Goal: Task Accomplishment & Management: Manage account settings

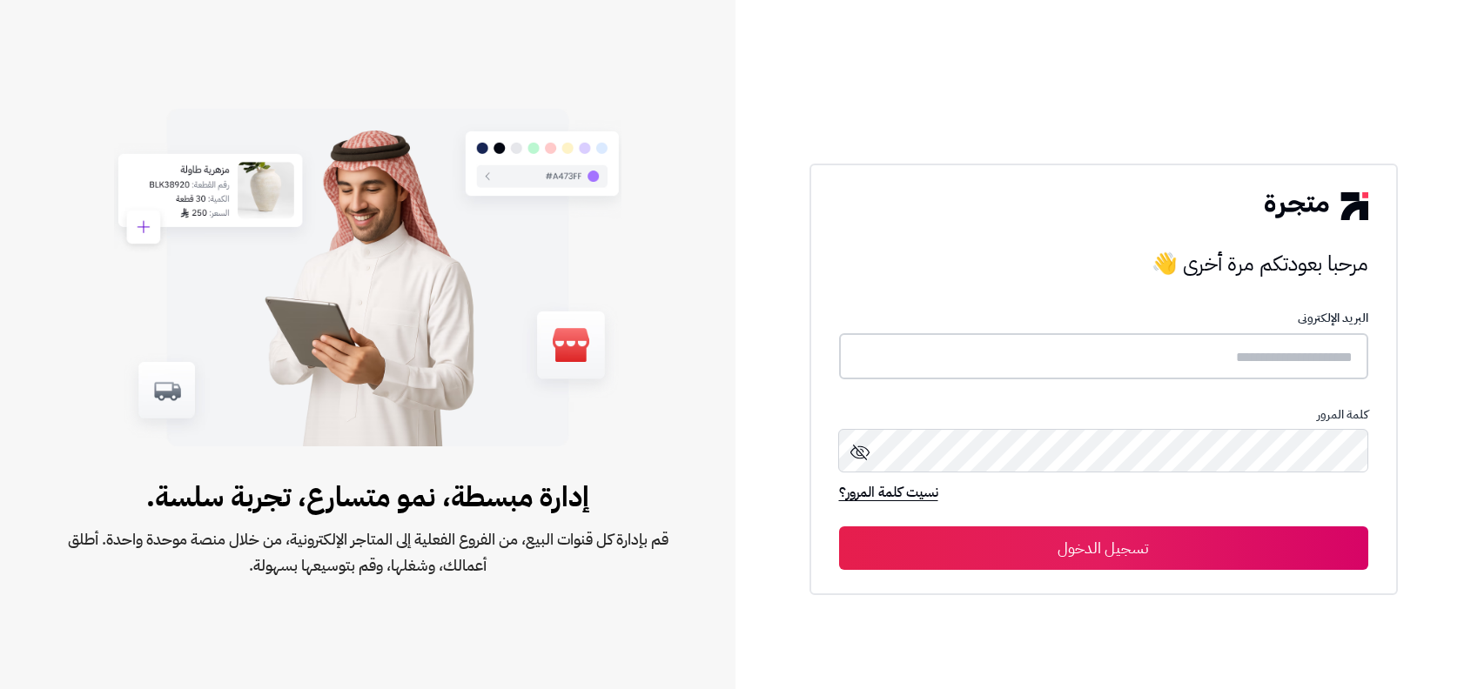
type input "**********"
click at [1237, 549] on button "تسجيل الدخول" at bounding box center [1103, 548] width 529 height 44
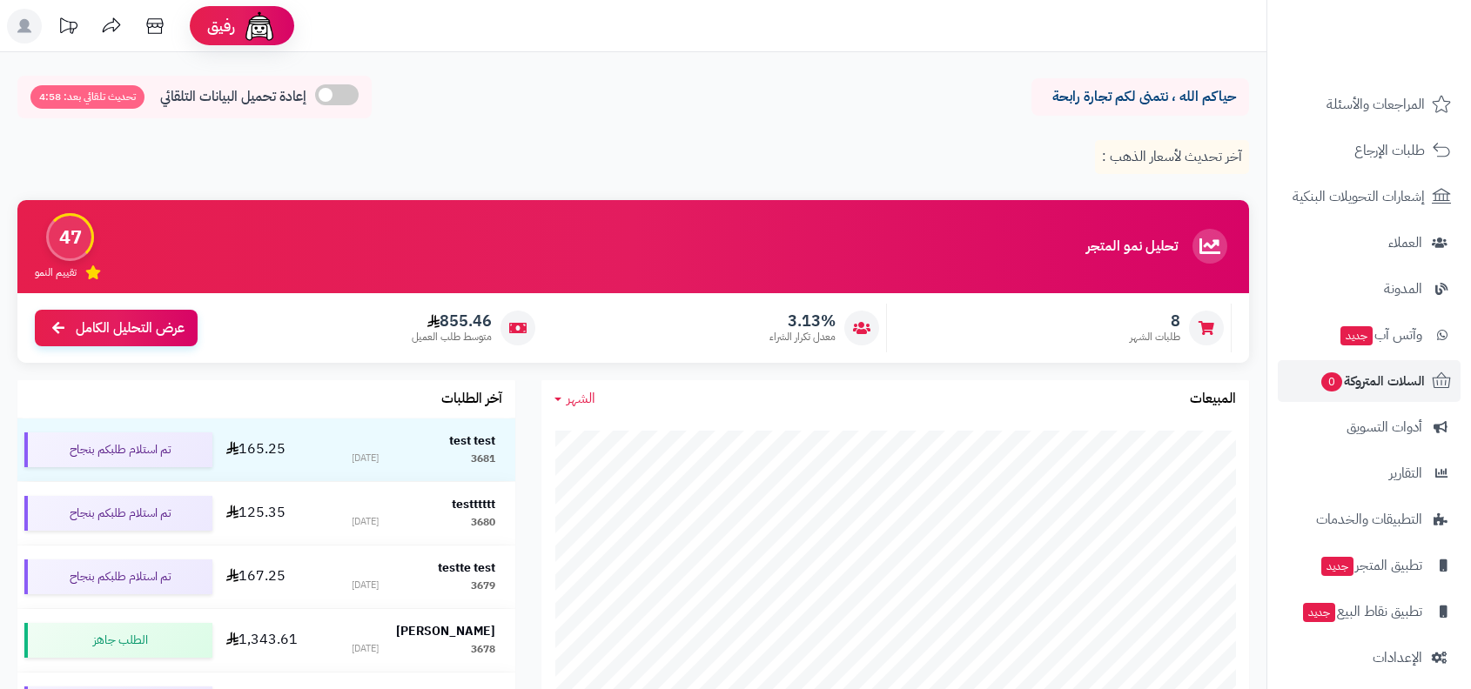
scroll to position [198, 0]
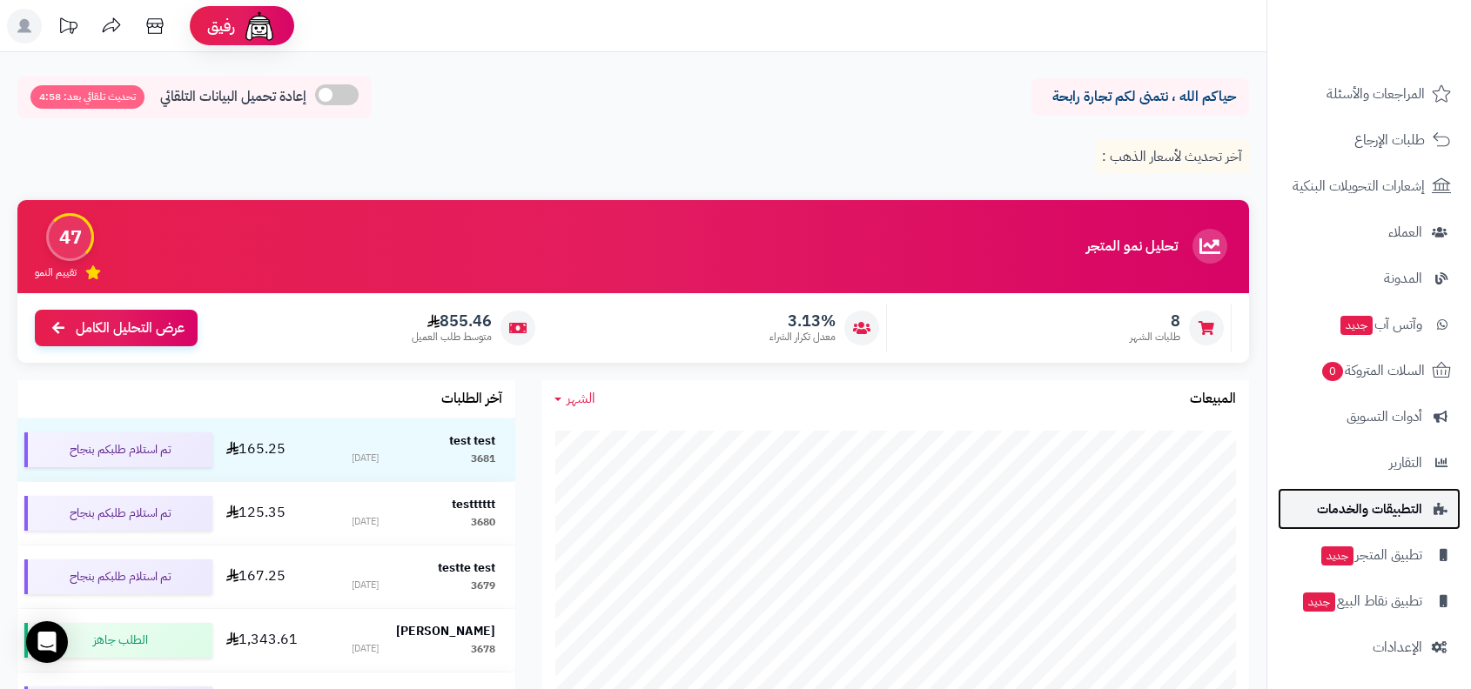
click at [1381, 520] on link "التطبيقات والخدمات" at bounding box center [1369, 509] width 183 height 42
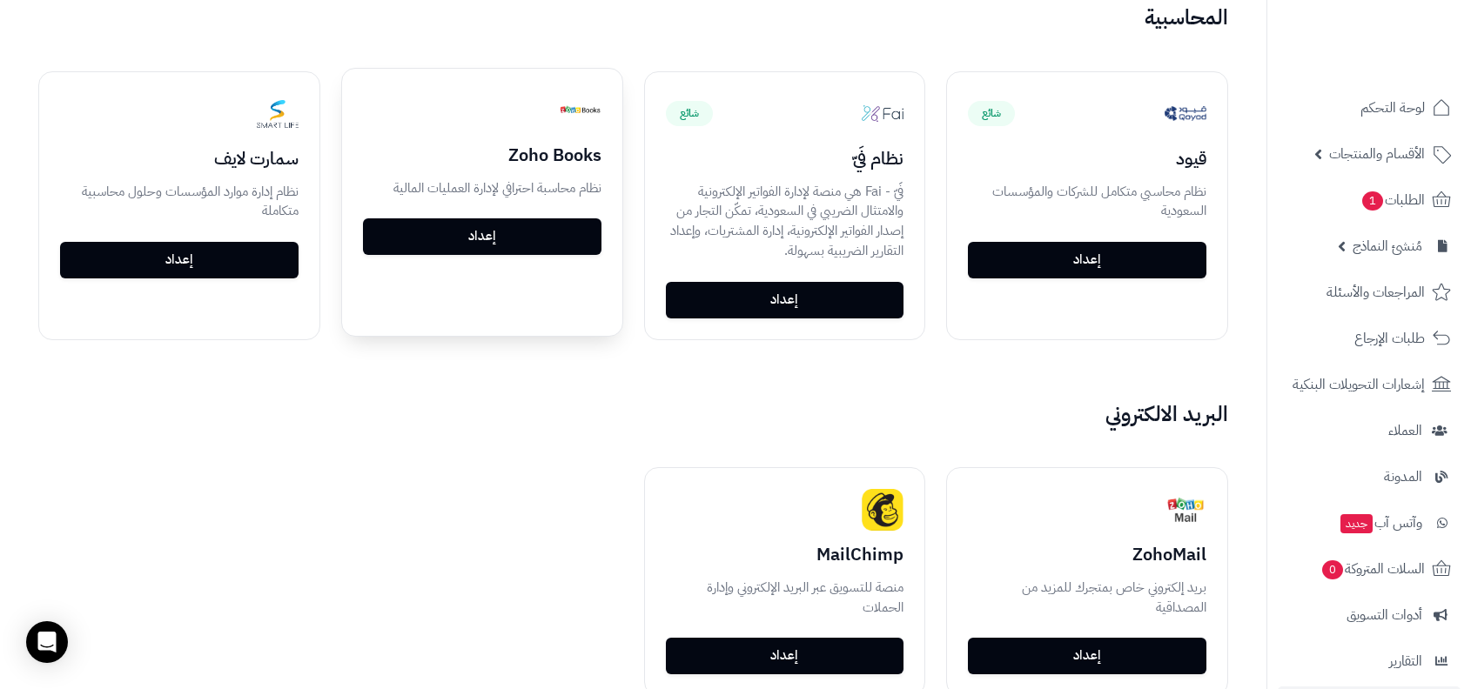
scroll to position [2303, 0]
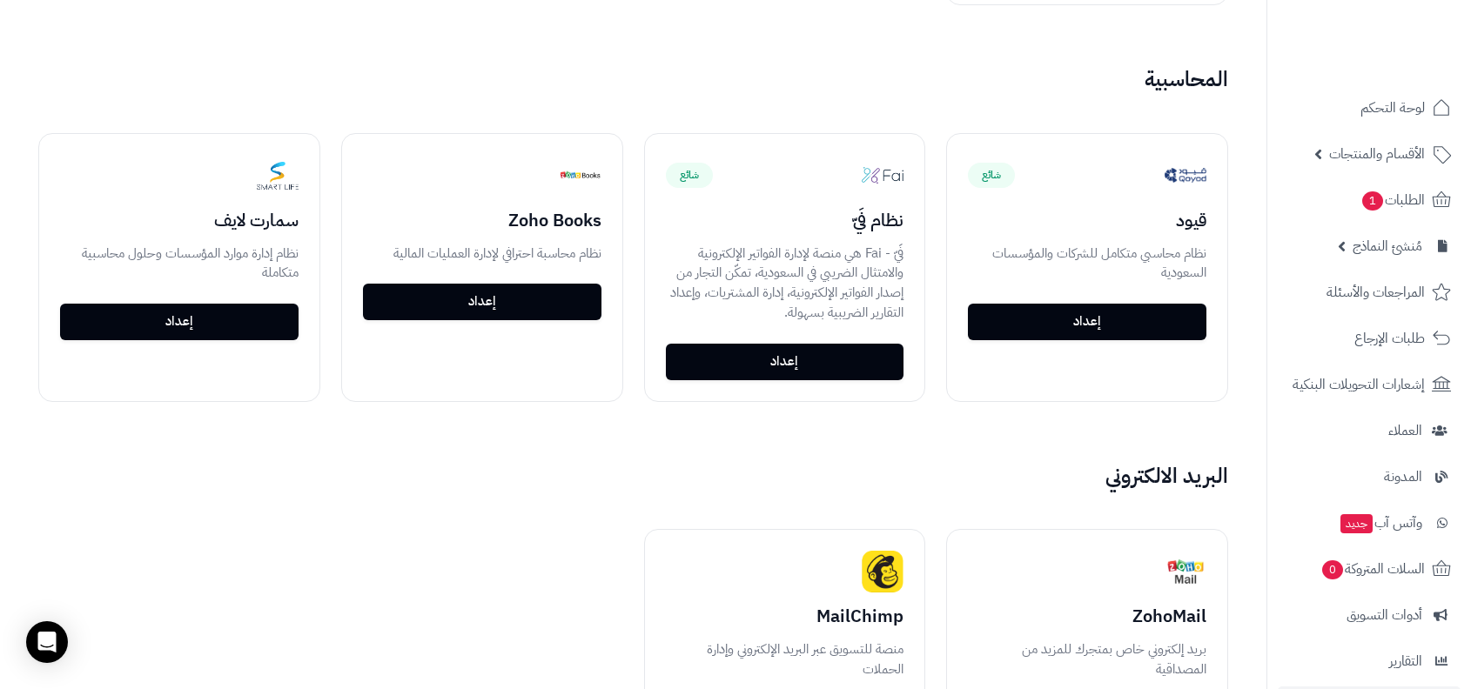
scroll to position [2153, 0]
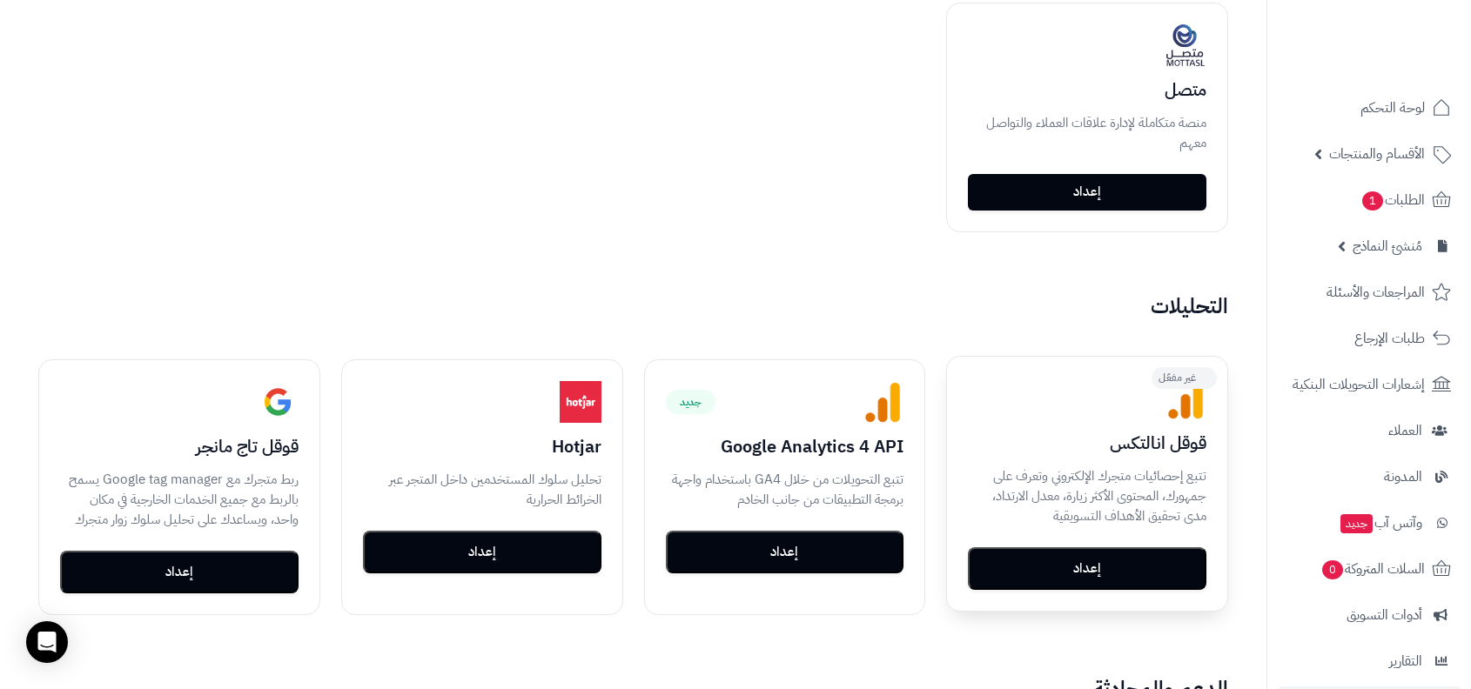
scroll to position [2128, 0]
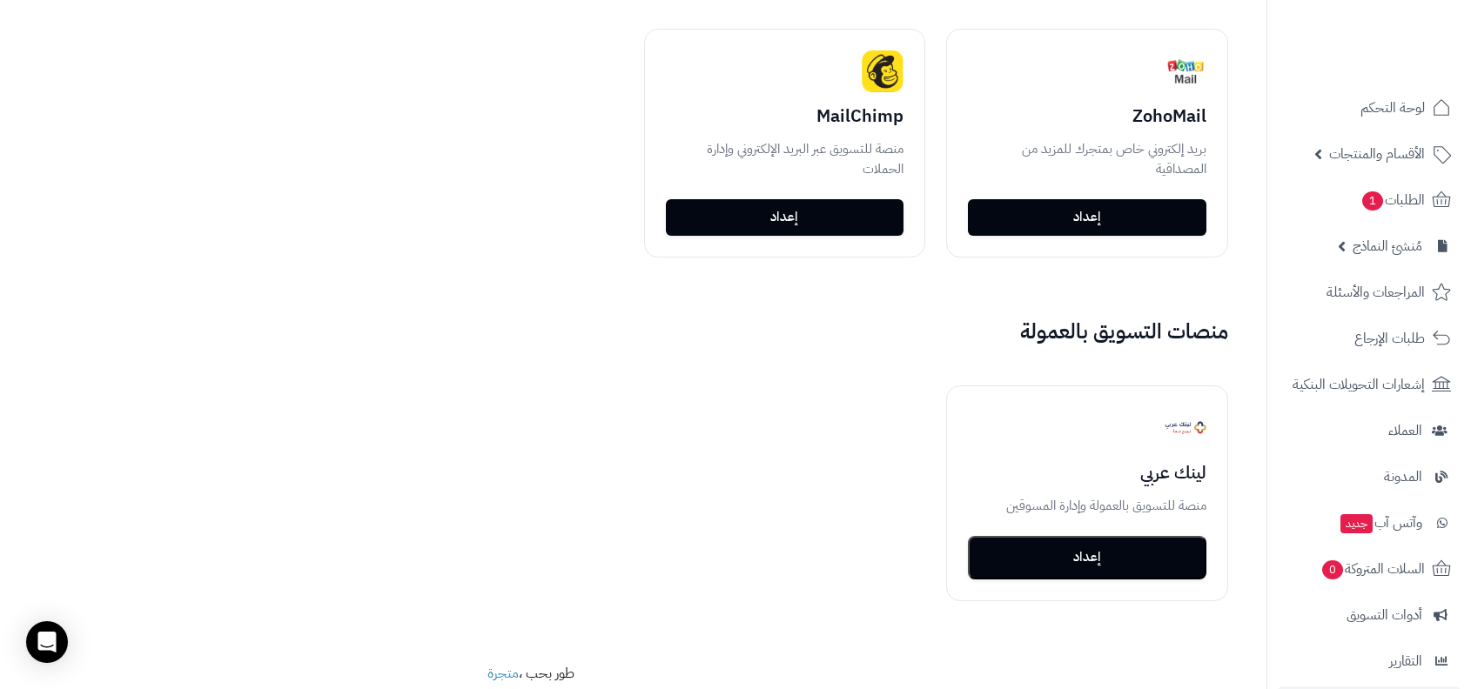
scroll to position [2755, 0]
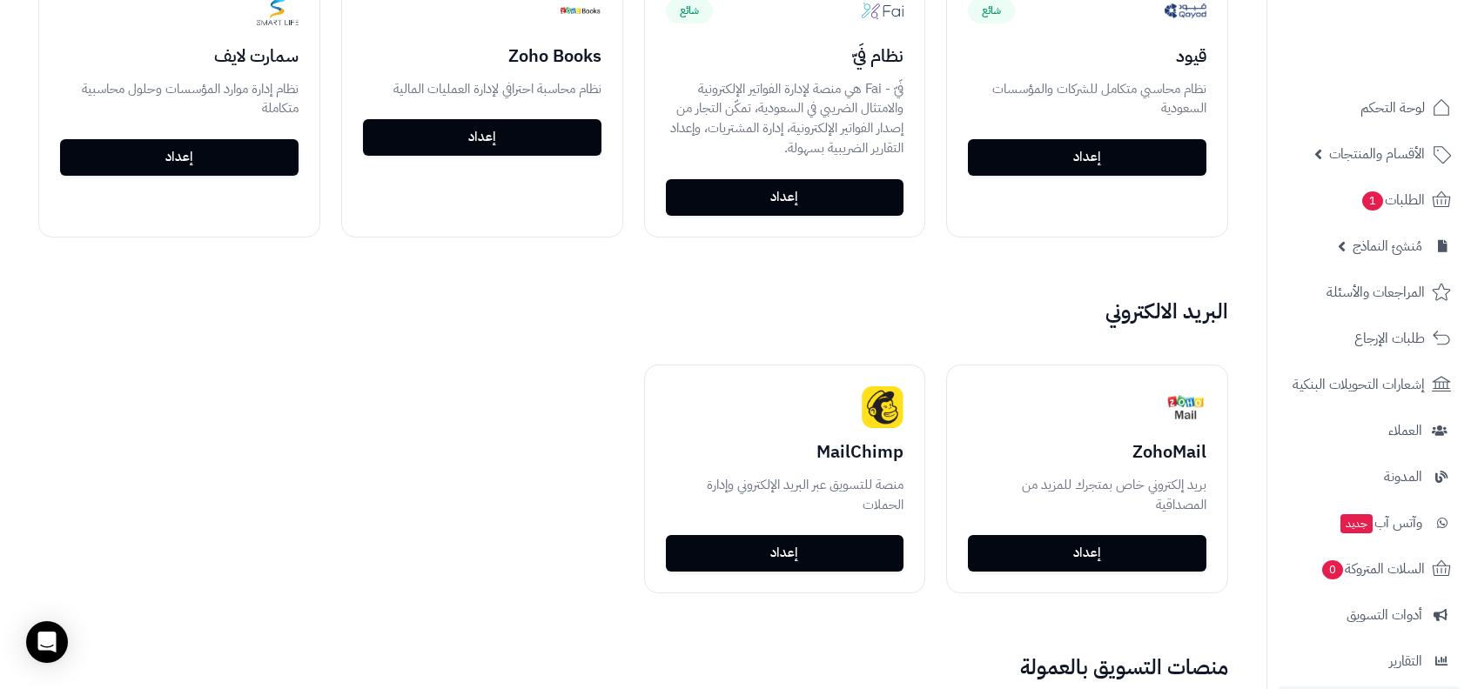
scroll to position [2257, 0]
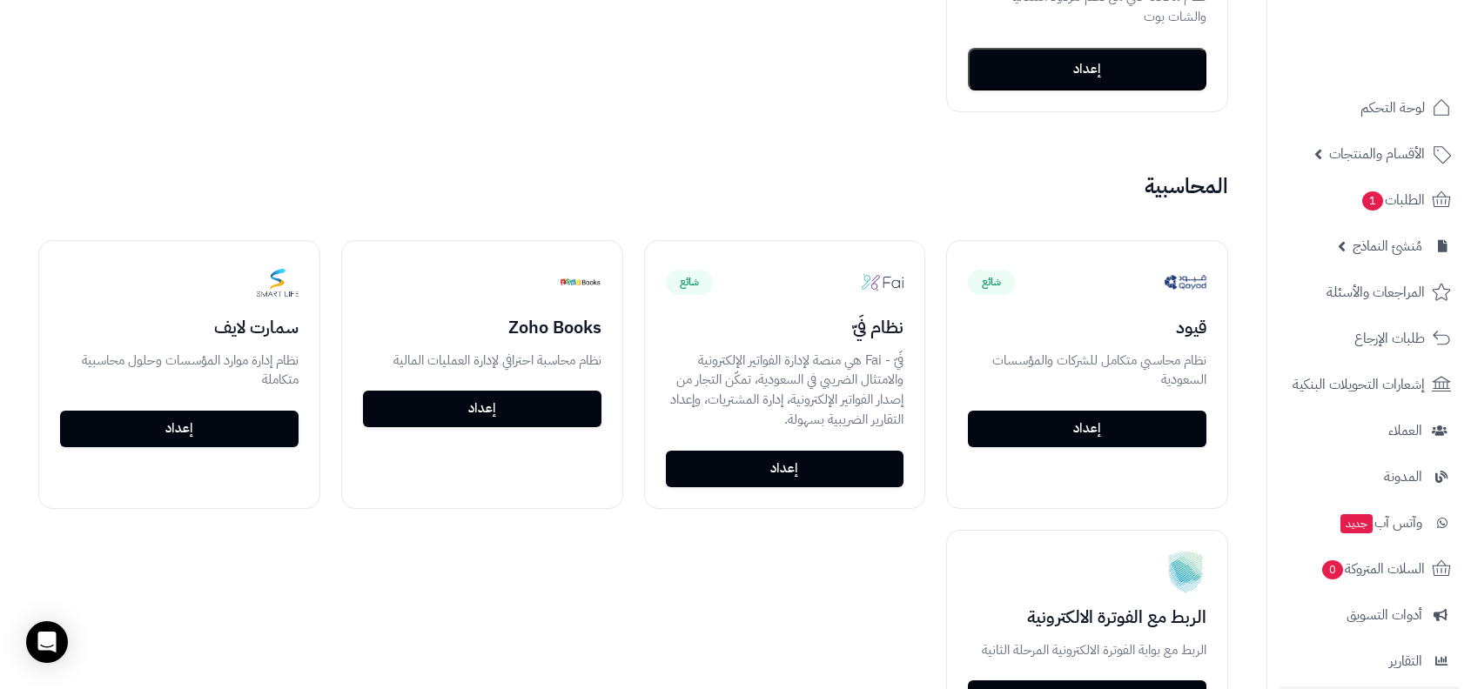
scroll to position [2158, 0]
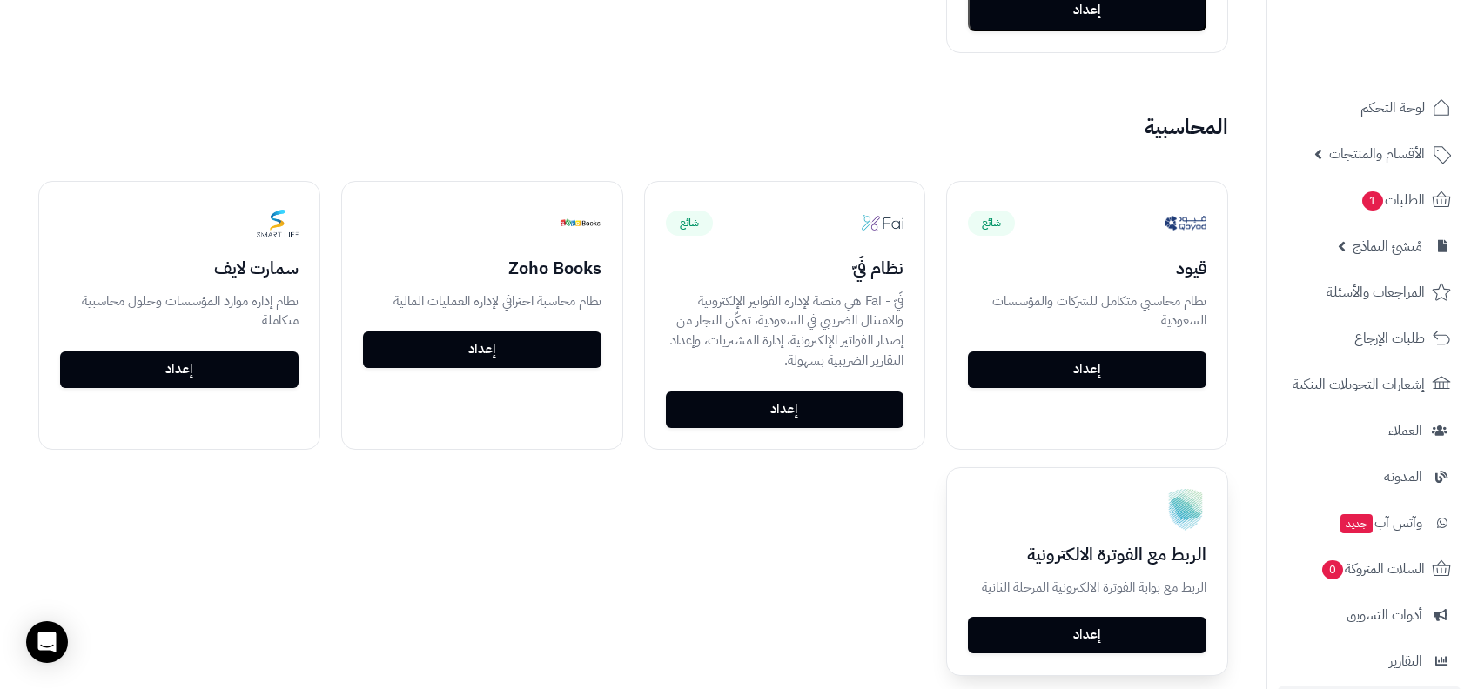
click at [1045, 617] on link "إعداد" at bounding box center [1087, 635] width 238 height 37
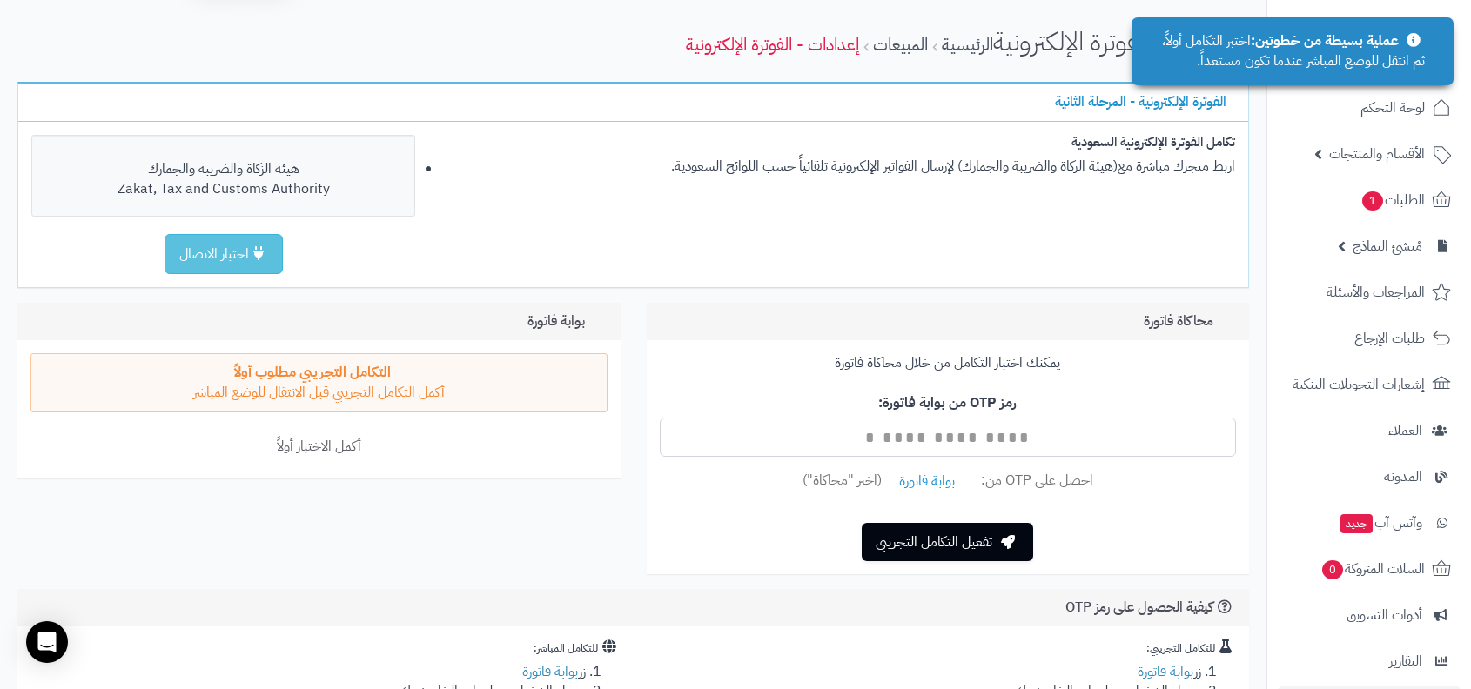
scroll to position [115, 0]
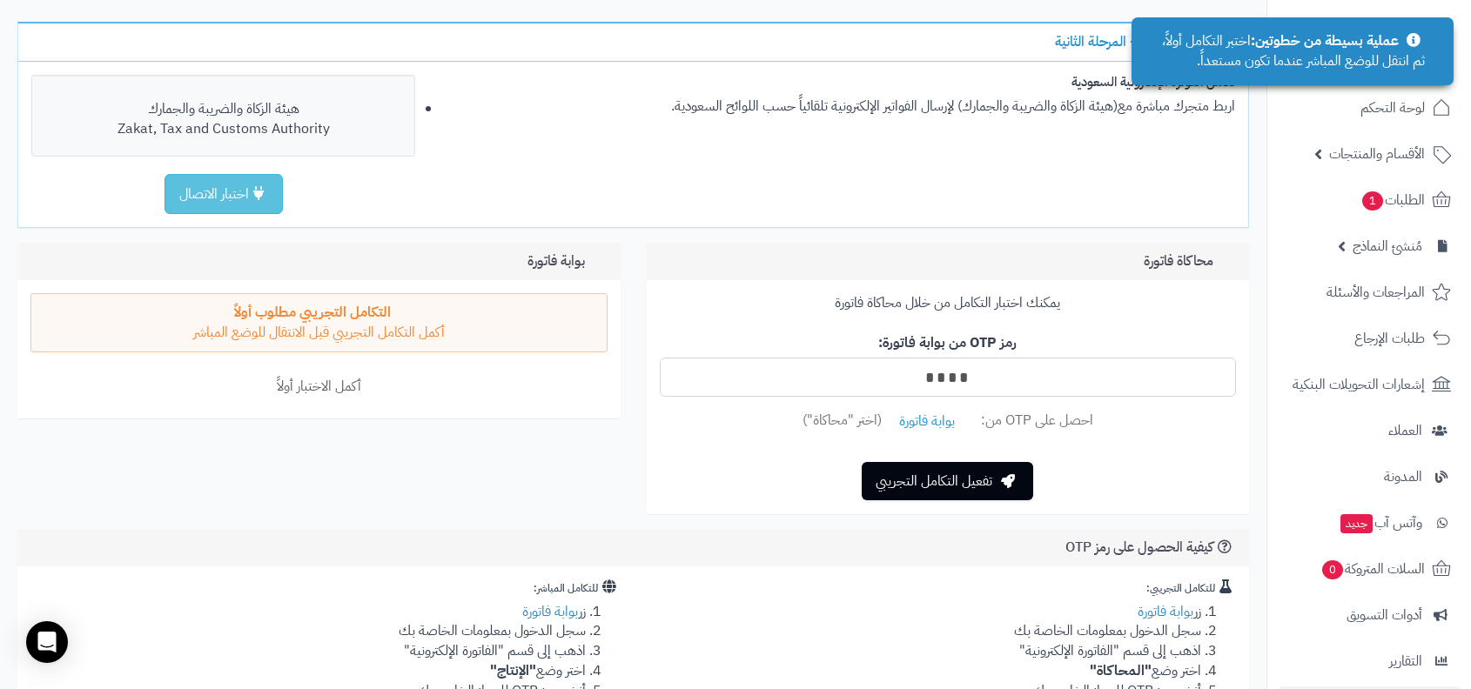
type input "****"
click at [971, 492] on button "تفعيل التكامل التجريبي" at bounding box center [947, 481] width 171 height 38
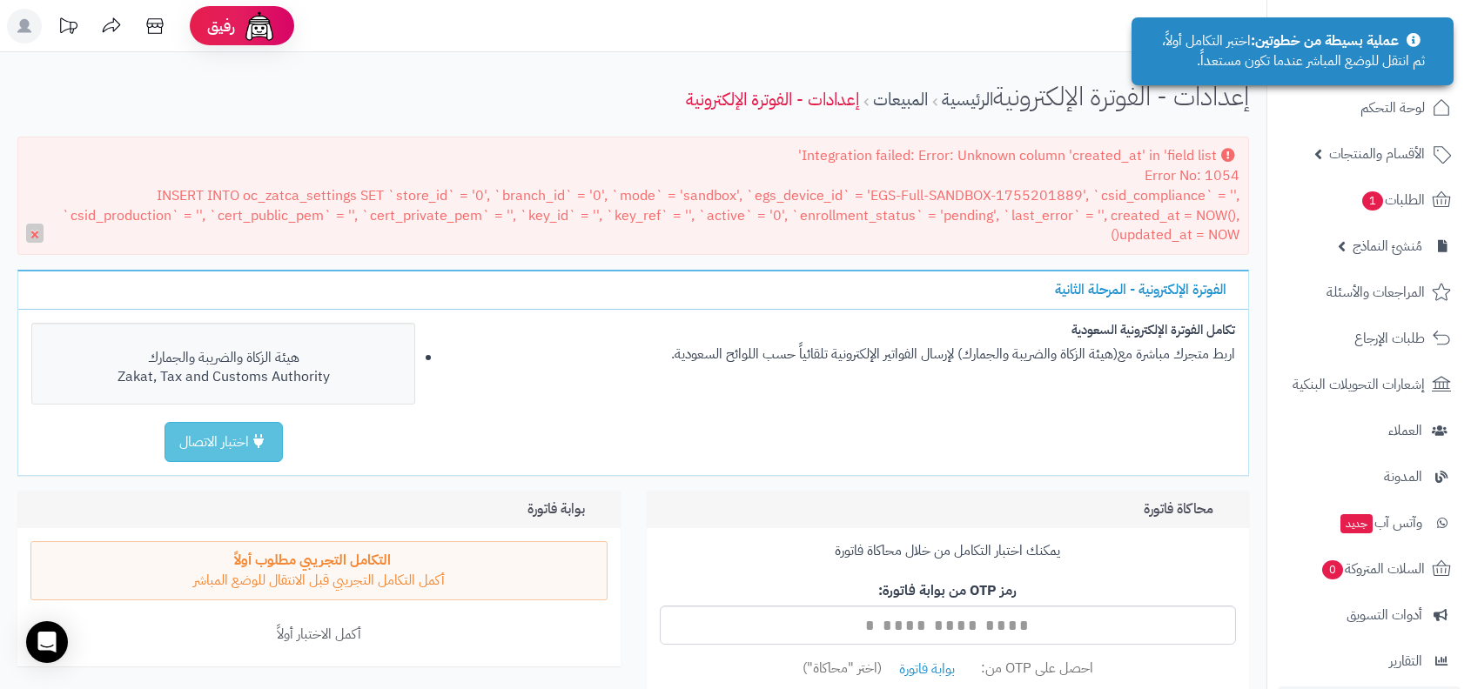
click at [889, 199] on div "Integration failed: Error: Unknown column 'created_at' in 'field list' Error No…" at bounding box center [632, 196] width 1231 height 118
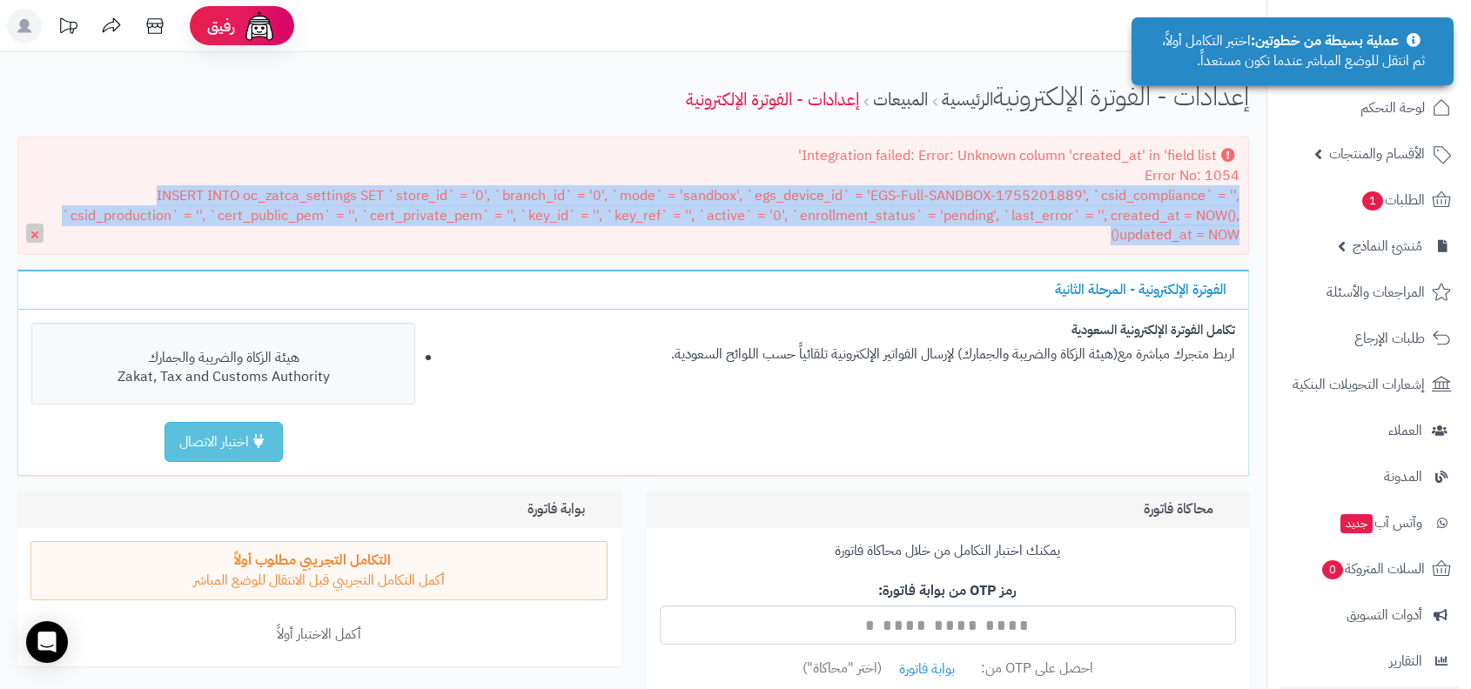
click at [928, 178] on div "Integration failed: Error: Unknown column 'created_at' in 'field list' Error No…" at bounding box center [632, 196] width 1231 height 118
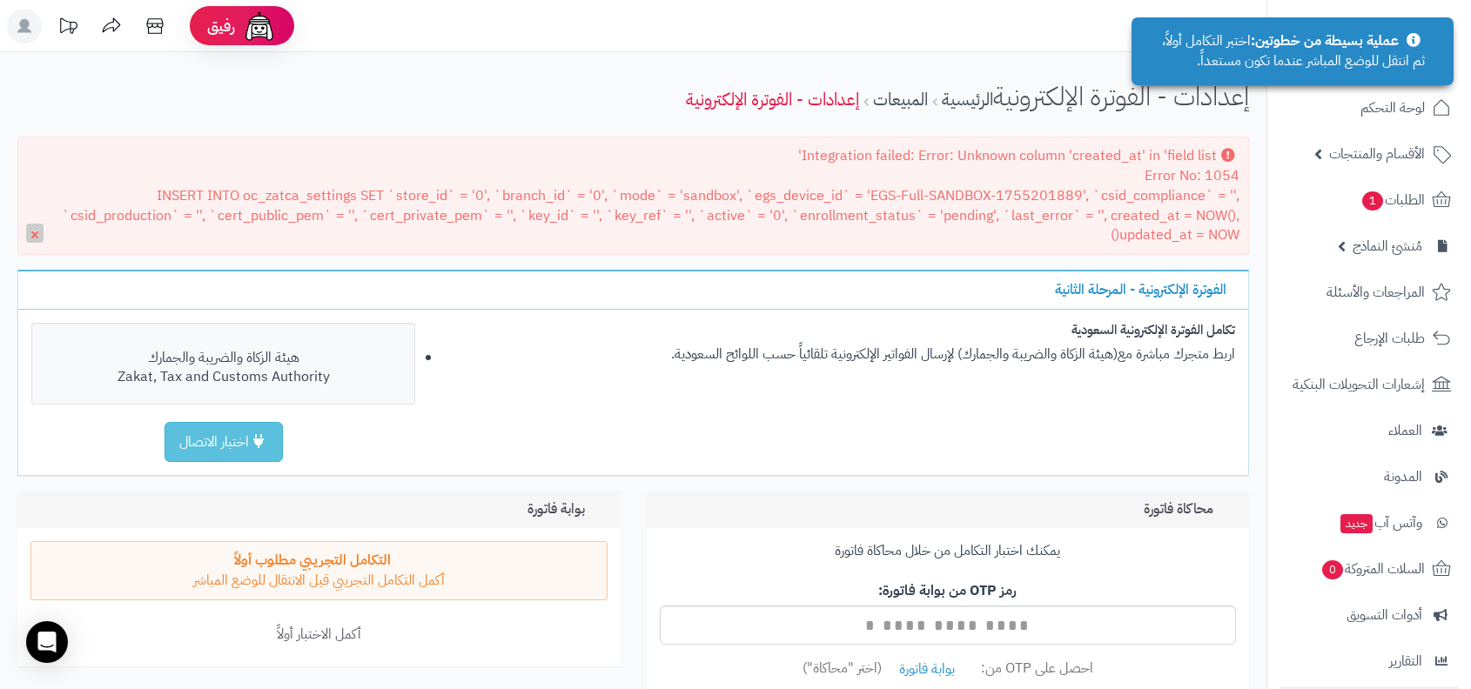
click at [928, 178] on div "Integration failed: Error: Unknown column 'created_at' in 'field list' Error No…" at bounding box center [632, 196] width 1231 height 118
click at [859, 157] on div "Integration failed: Error: Unknown column 'created_at' in 'field list' Error No…" at bounding box center [632, 196] width 1231 height 118
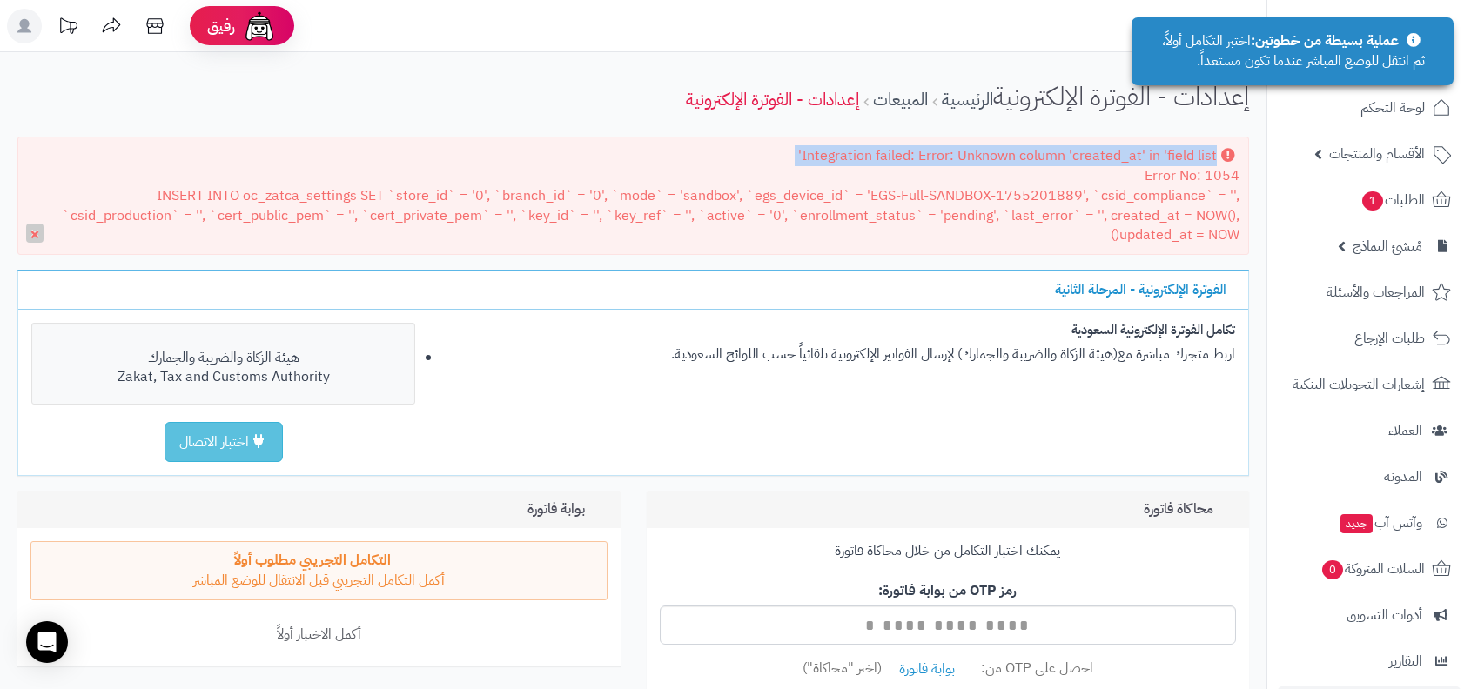
click at [825, 199] on div "Integration failed: Error: Unknown column 'created_at' in 'field list' Error No…" at bounding box center [632, 196] width 1231 height 118
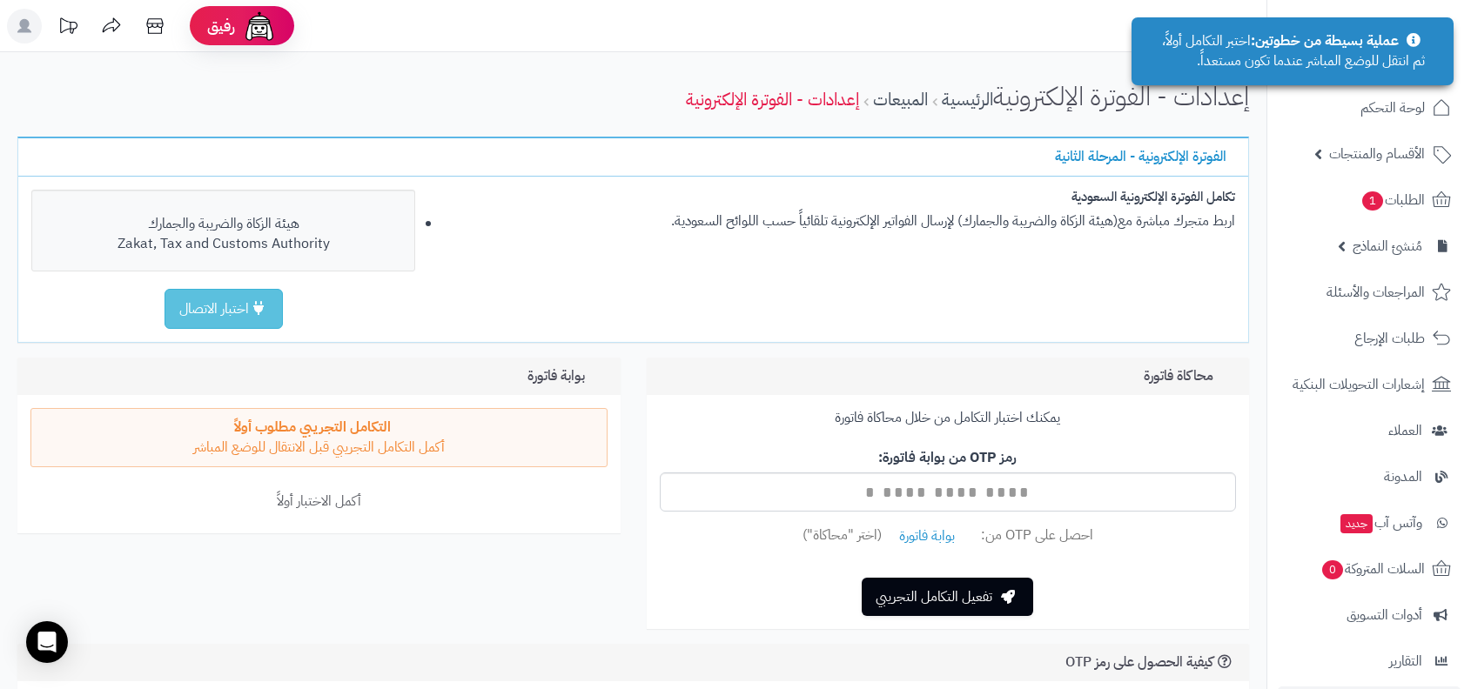
click at [1025, 459] on div "رمز OTP من بوابة فاتورة: احصل على OTP من: بوابة فاتورة (اختر "محاكاة")" at bounding box center [948, 506] width 577 height 143
click at [1017, 482] on input "text" at bounding box center [948, 492] width 577 height 39
type input "****"
click at [976, 600] on button "تفعيل التكامل التجريبي" at bounding box center [947, 596] width 171 height 38
type input "****"
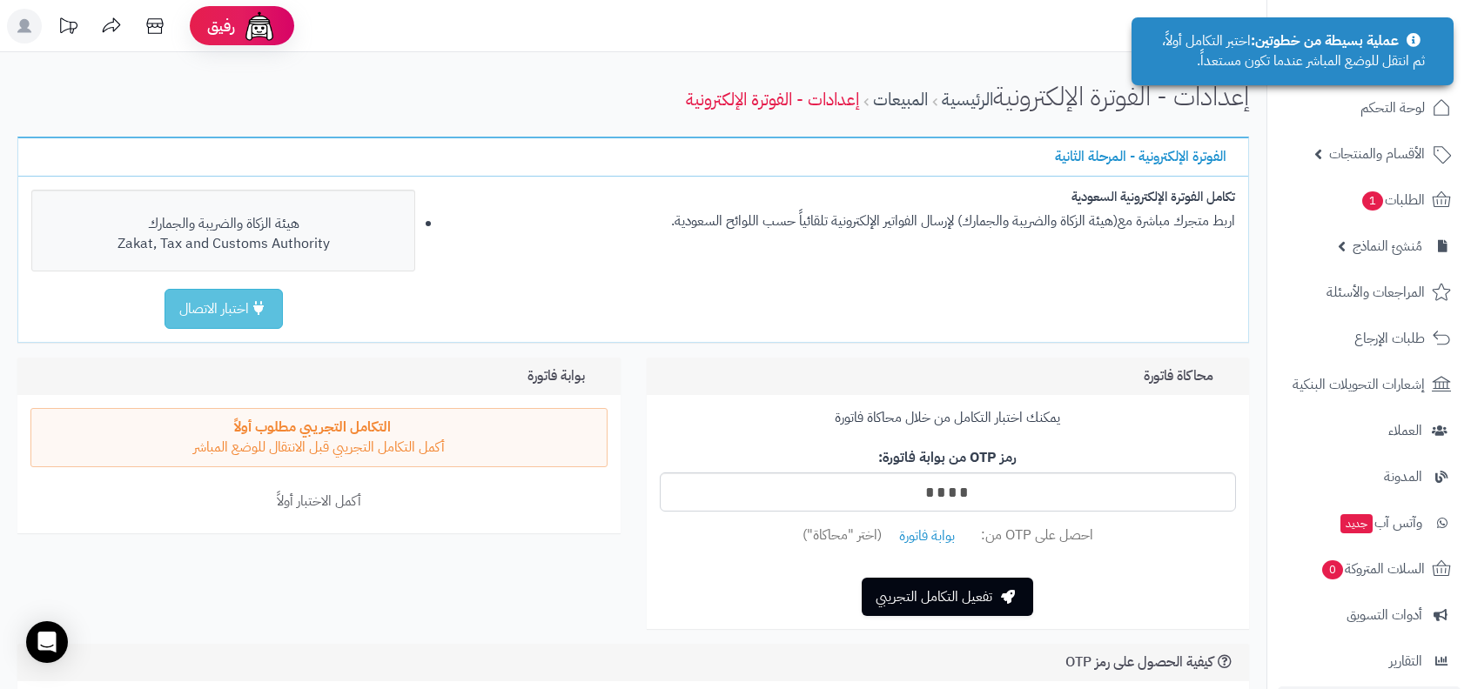
click at [862, 578] on button "تفعيل التكامل التجريبي" at bounding box center [947, 597] width 171 height 38
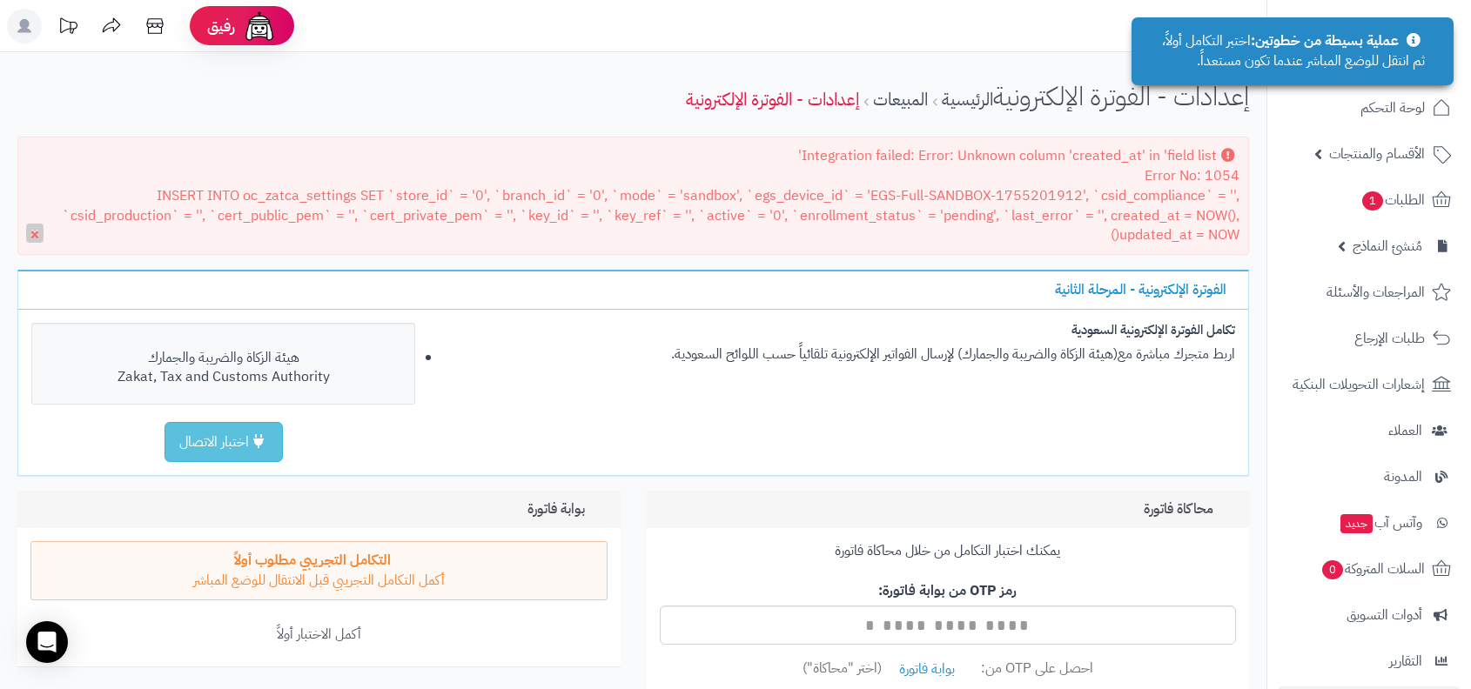
click at [775, 217] on div "Integration failed: Error: Unknown column 'created_at' in 'field list' Error No…" at bounding box center [632, 196] width 1231 height 118
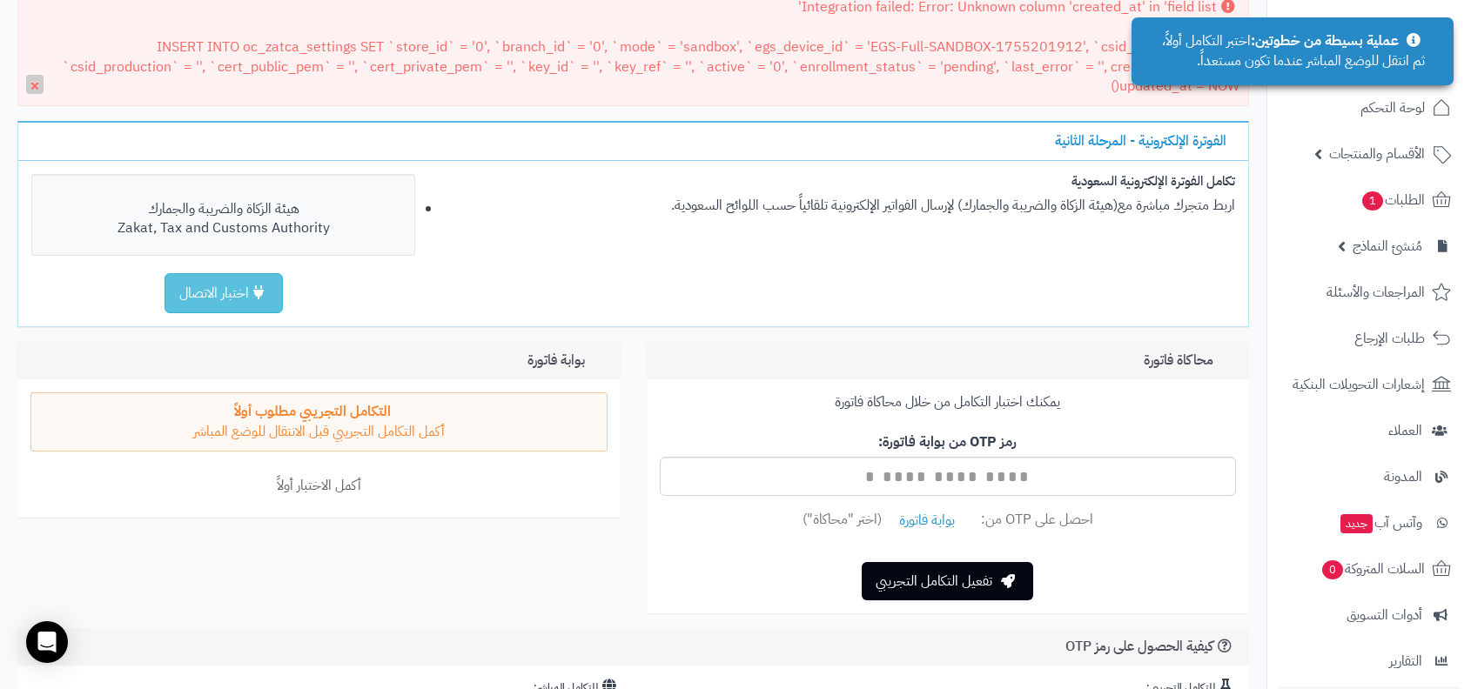
scroll to position [157, 0]
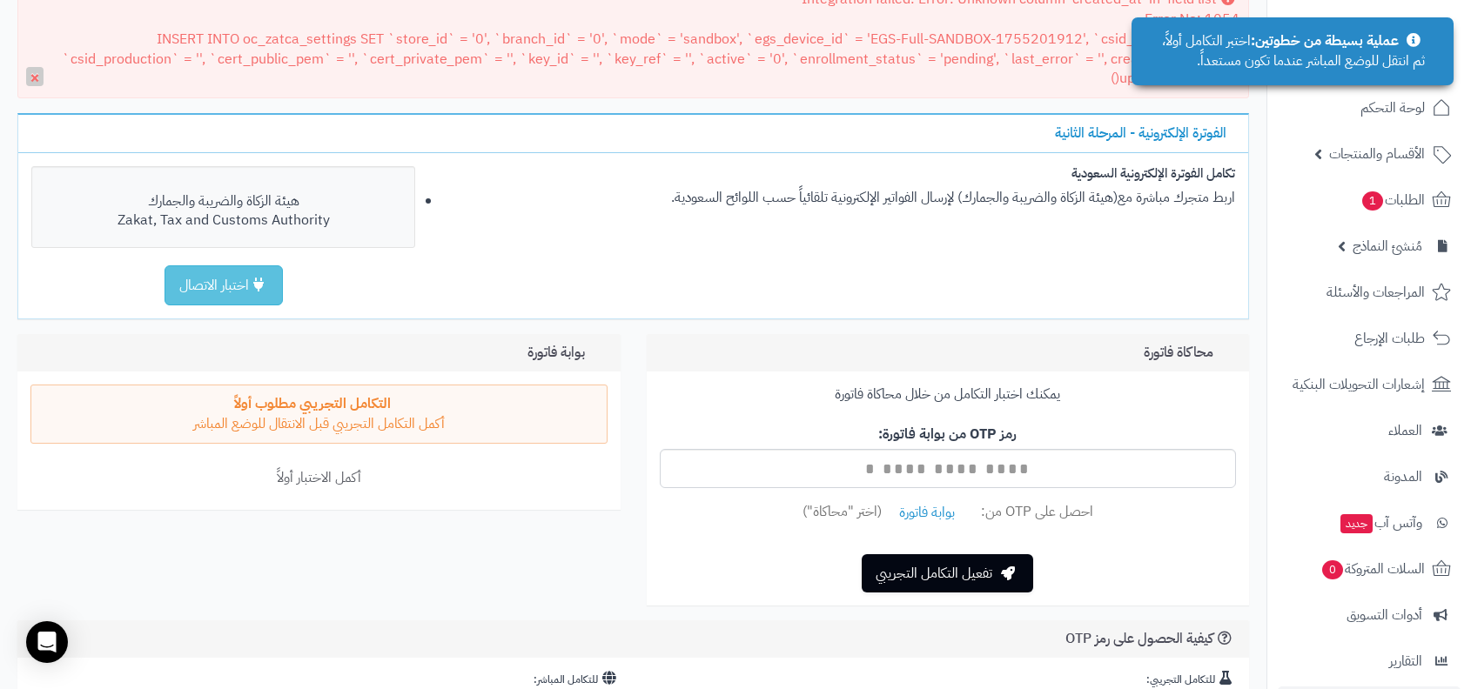
click at [904, 23] on div "Integration failed: Error: Unknown column 'created_at' in 'field list' Error No…" at bounding box center [632, 39] width 1231 height 118
click at [835, 46] on div "Integration failed: Error: Unknown column 'created_at' in 'field list' Error No…" at bounding box center [632, 39] width 1231 height 118
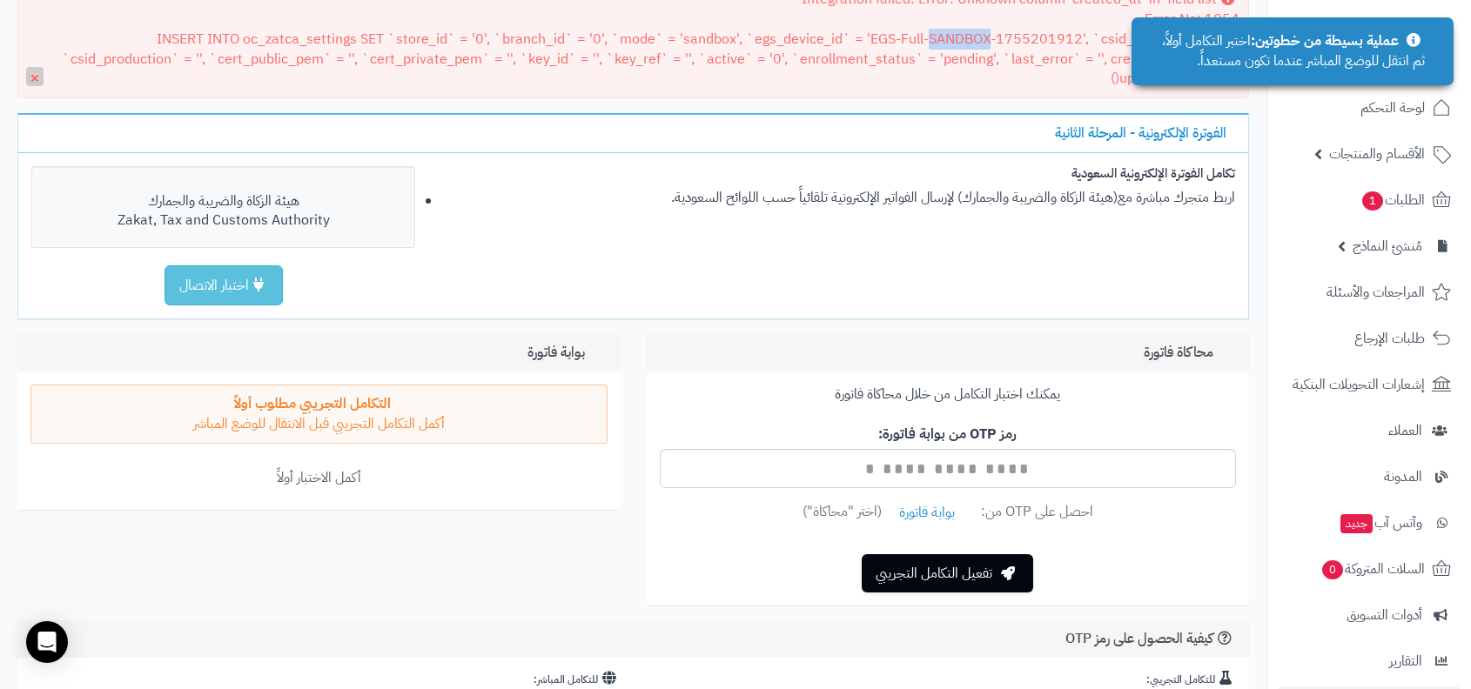
click at [835, 46] on div "Integration failed: Error: Unknown column 'created_at' in 'field list' Error No…" at bounding box center [632, 39] width 1231 height 118
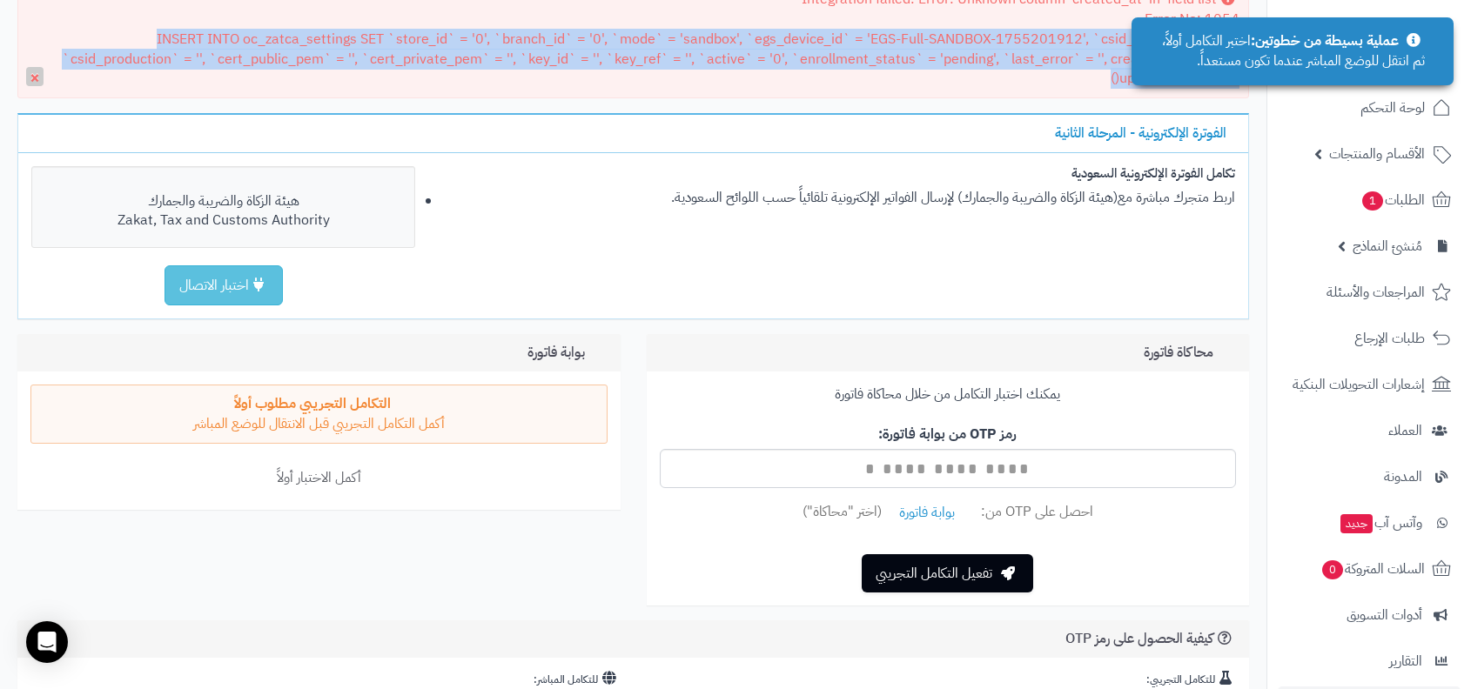
copy div "INSERT INTO oc_zatca_settings SET `store_id` = '0', `branch_id` = '0', `mode` =…"
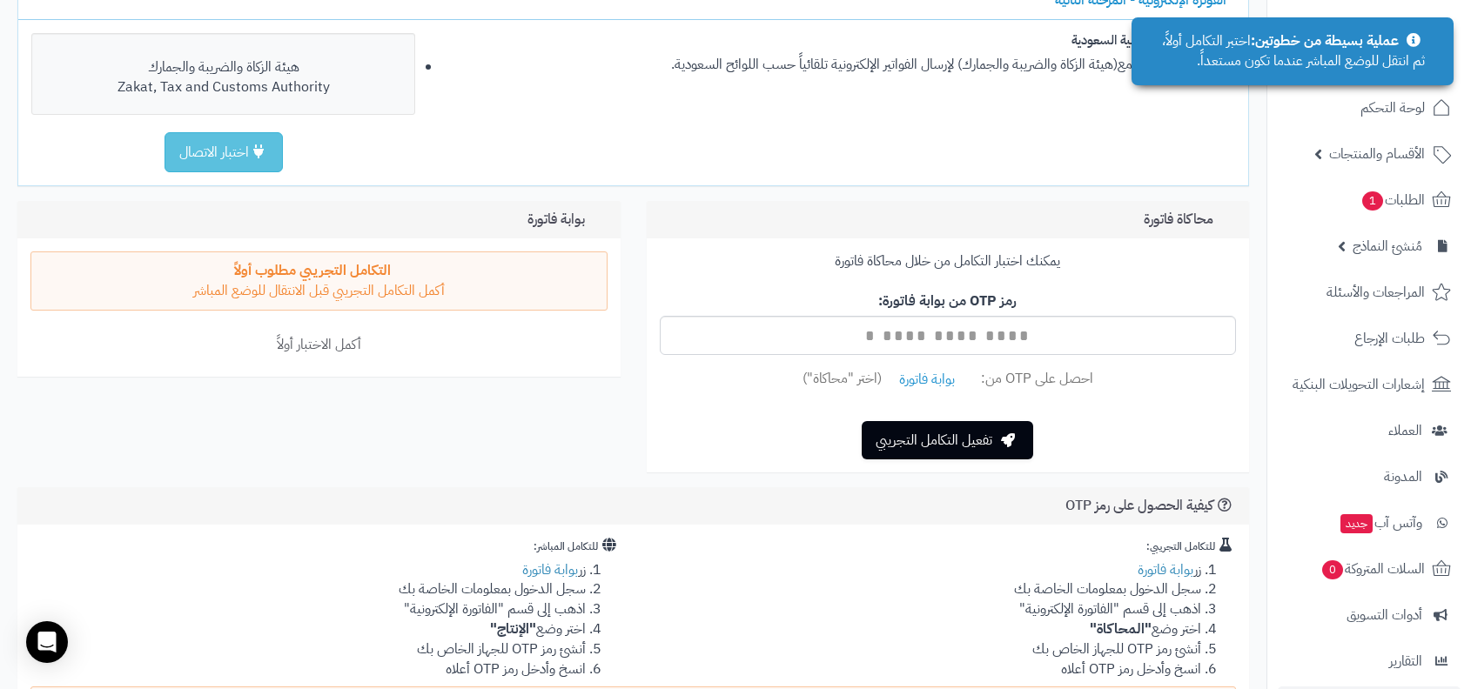
scroll to position [44, 0]
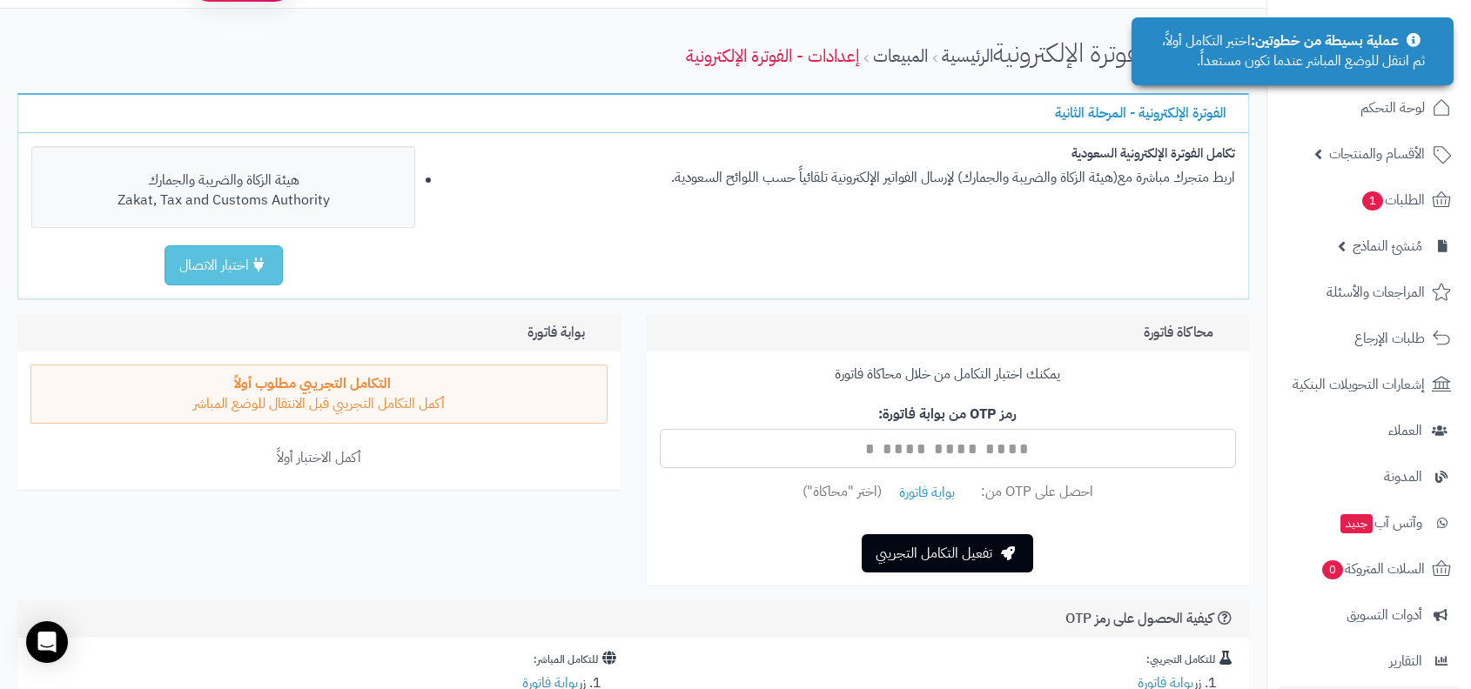
click at [978, 441] on input "text" at bounding box center [948, 448] width 577 height 39
type input "****"
click at [944, 563] on button "تفعيل التكامل التجريبي" at bounding box center [947, 552] width 171 height 38
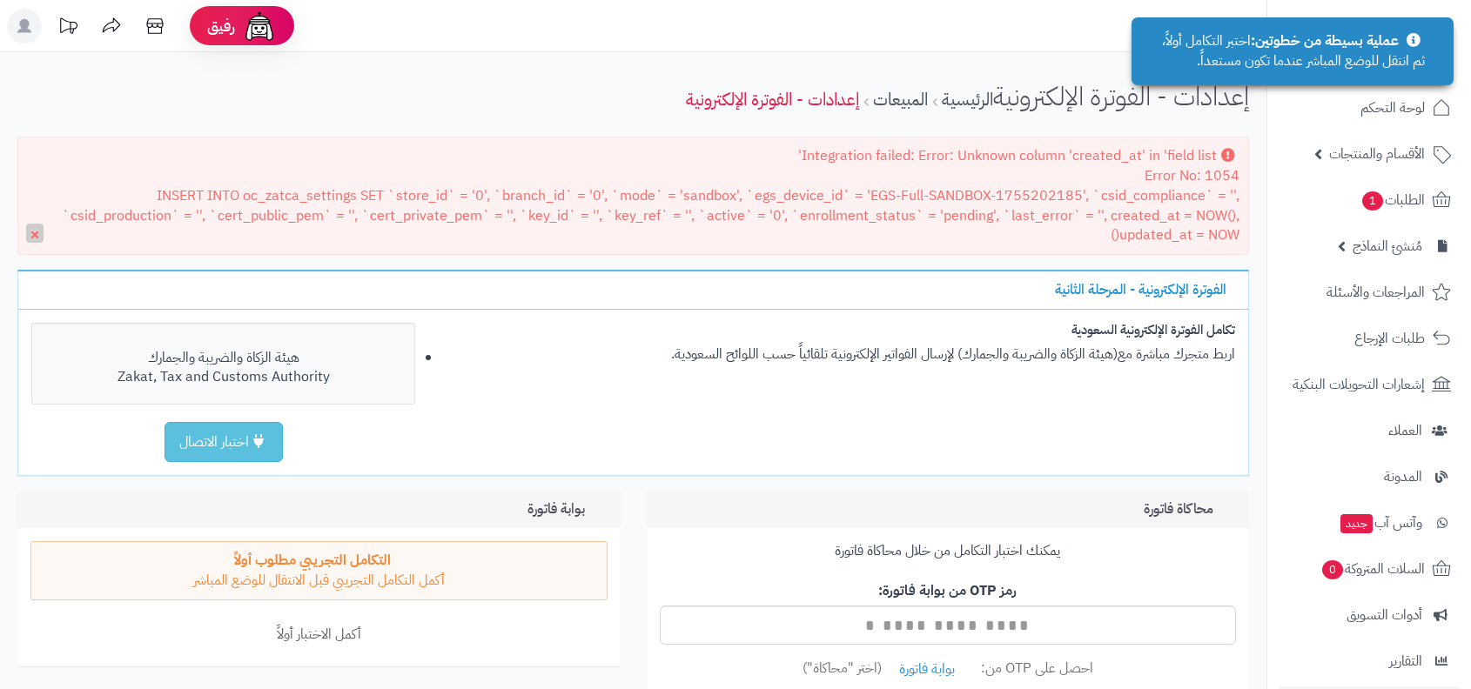
click at [1019, 213] on div "Integration failed: Error: Unknown column 'created_at' in 'field list' Error No…" at bounding box center [632, 196] width 1231 height 118
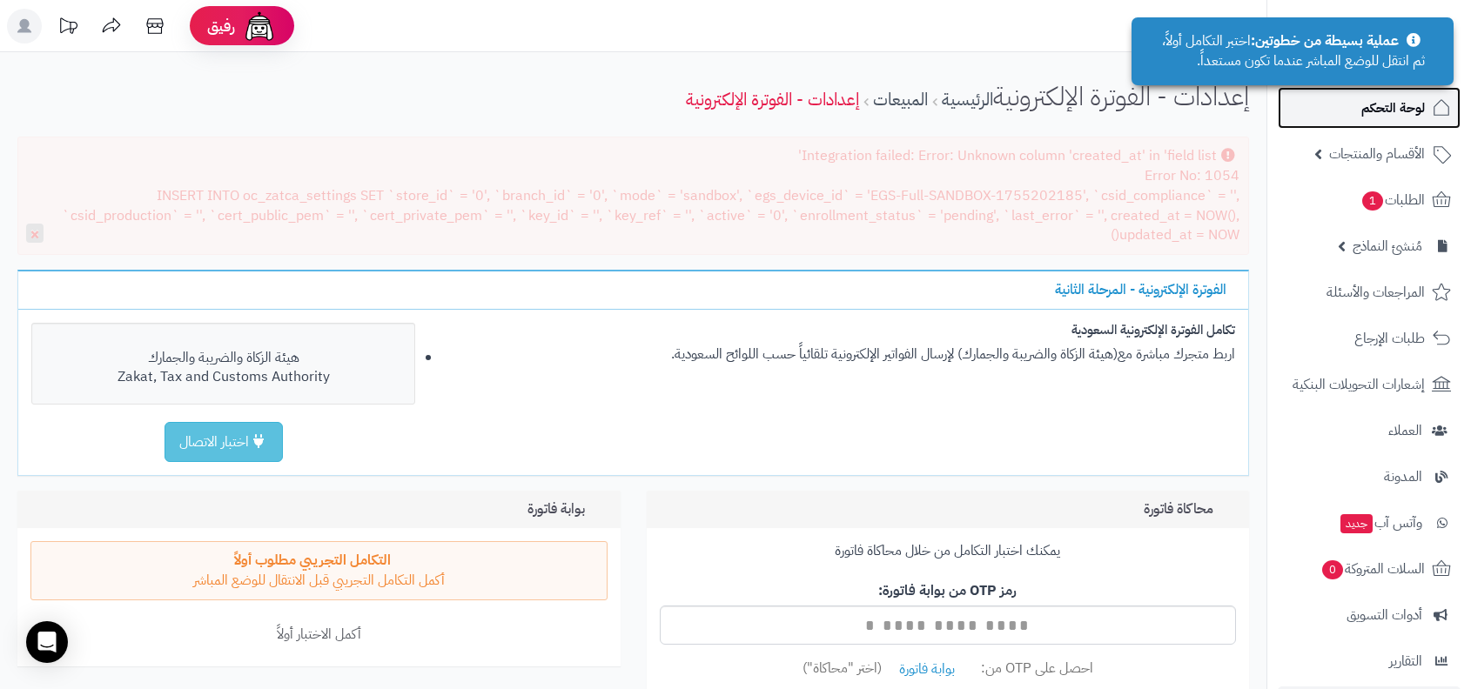
click at [1365, 104] on span "لوحة التحكم" at bounding box center [1393, 108] width 64 height 24
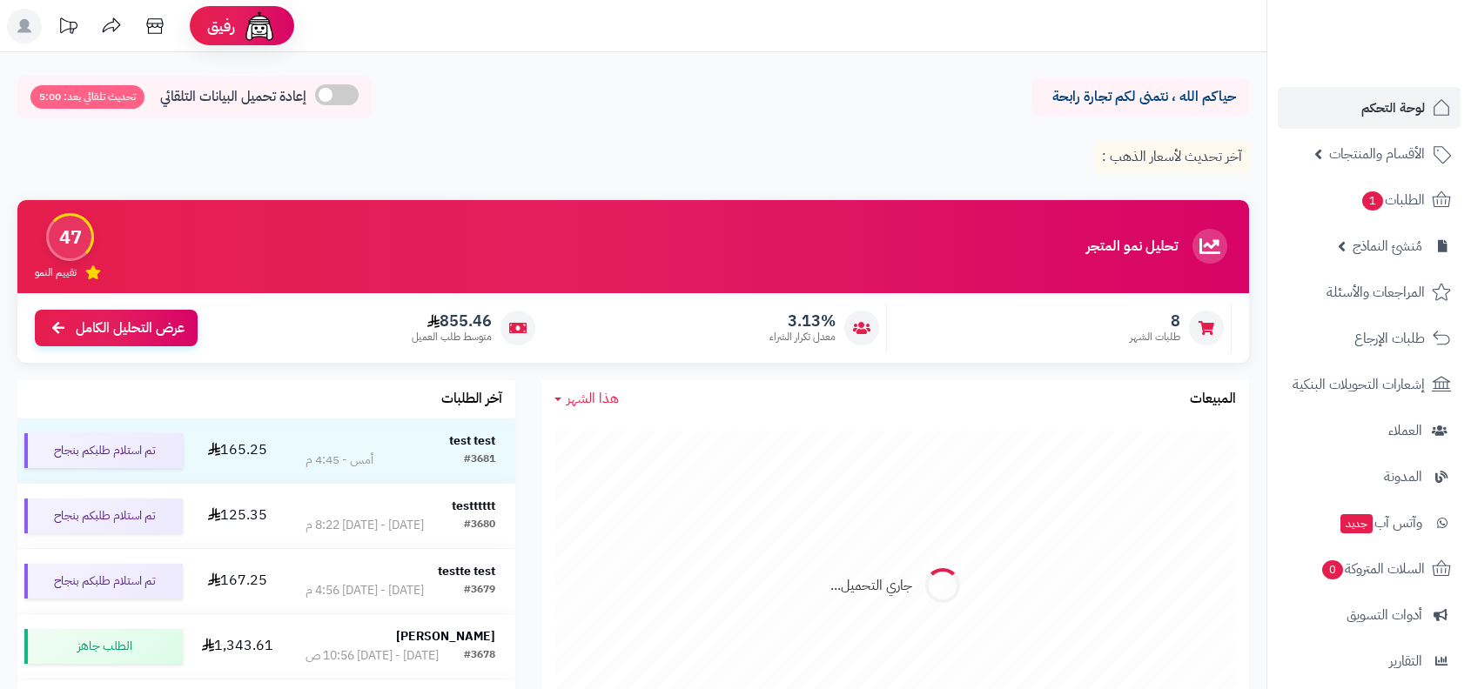
click at [1343, 151] on span "الأقسام والمنتجات" at bounding box center [1377, 154] width 96 height 24
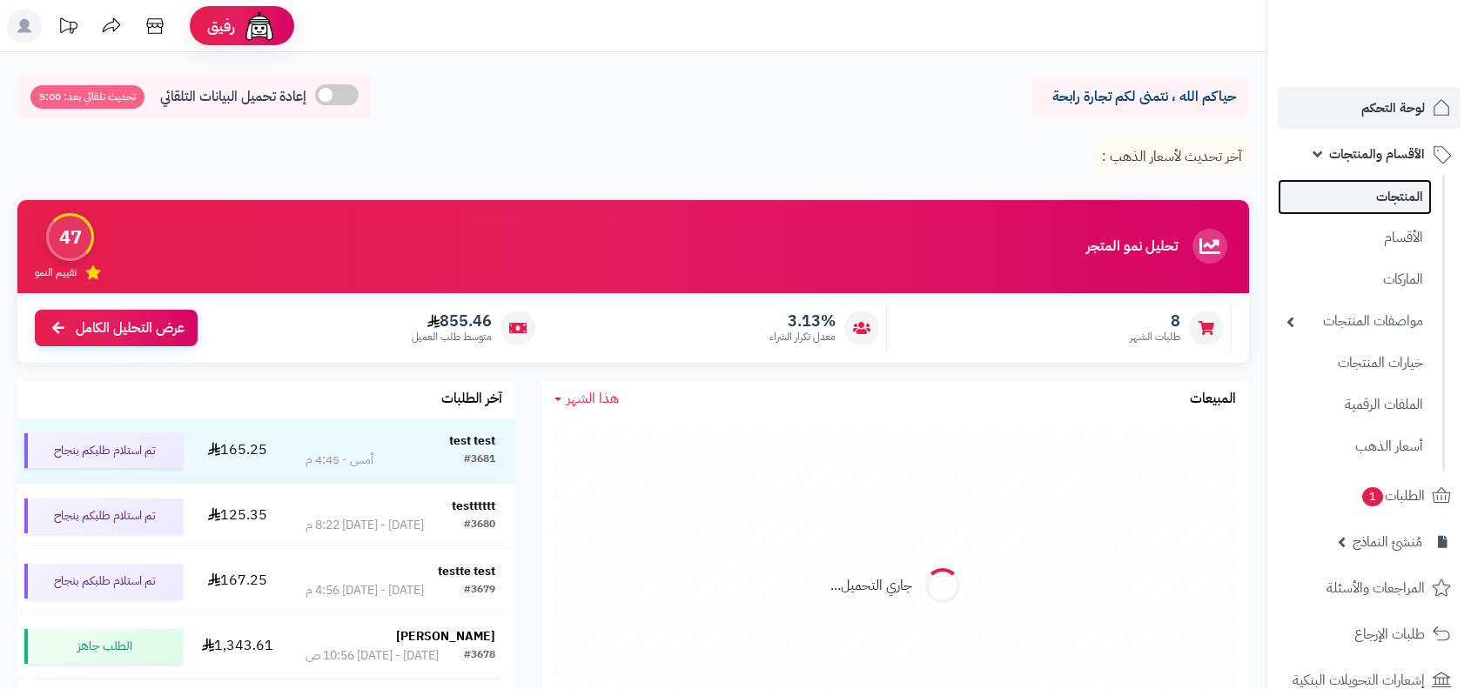
click at [1344, 194] on link "المنتجات" at bounding box center [1355, 197] width 154 height 36
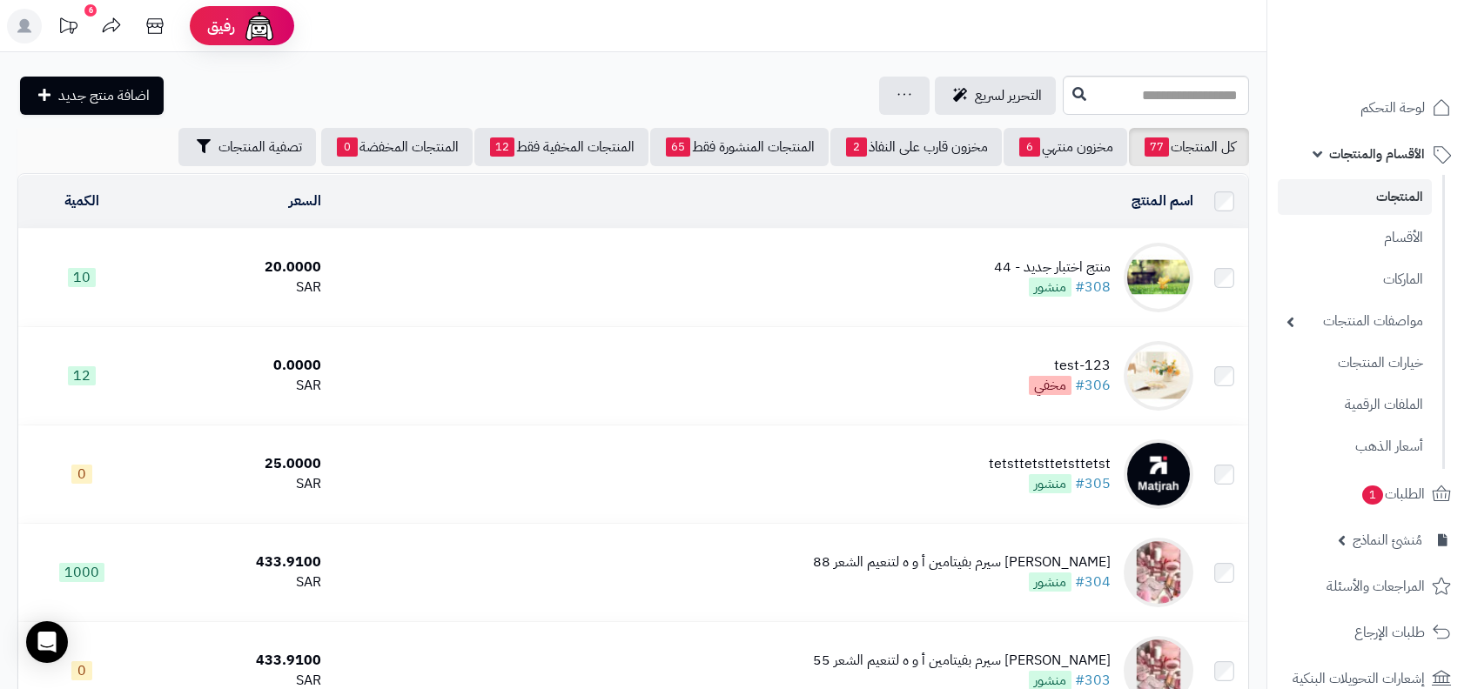
click at [1062, 301] on td "منتج اختبار جديد - 44 #308 منشور" at bounding box center [764, 277] width 872 height 97
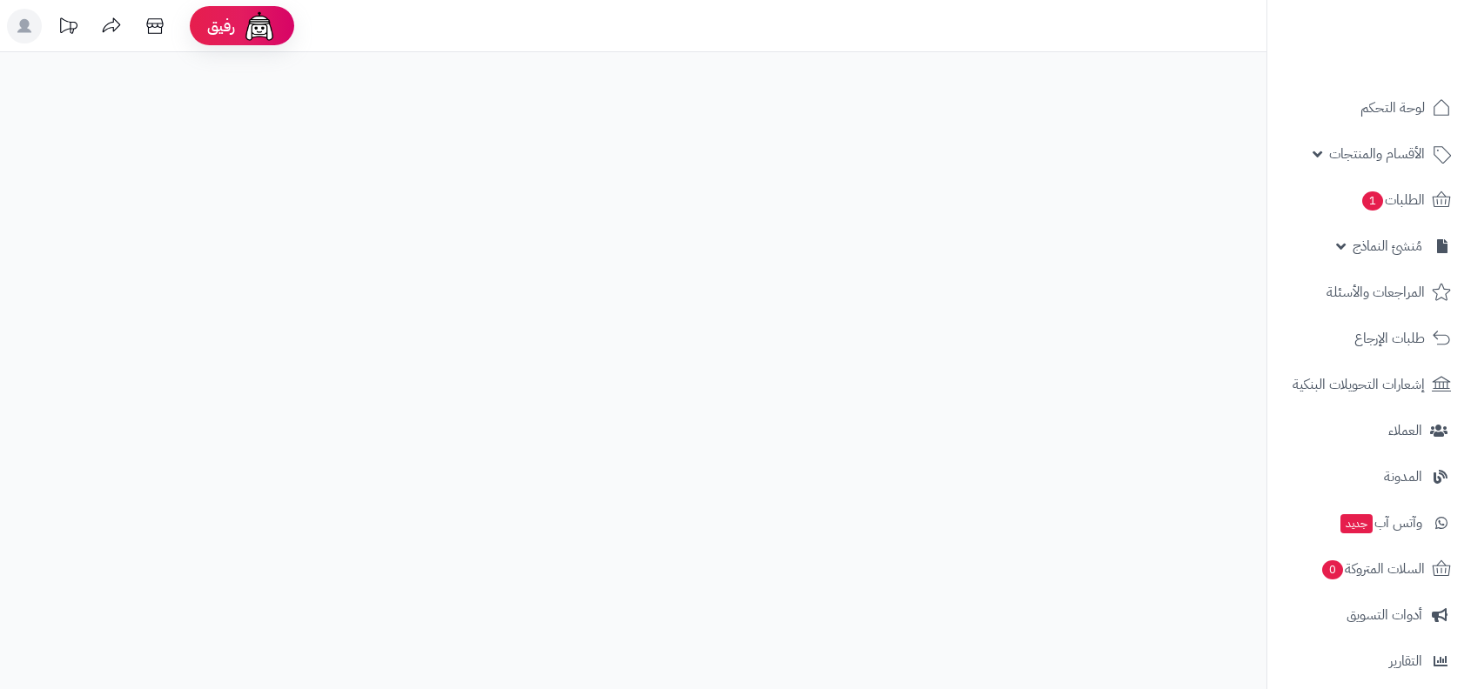
select select
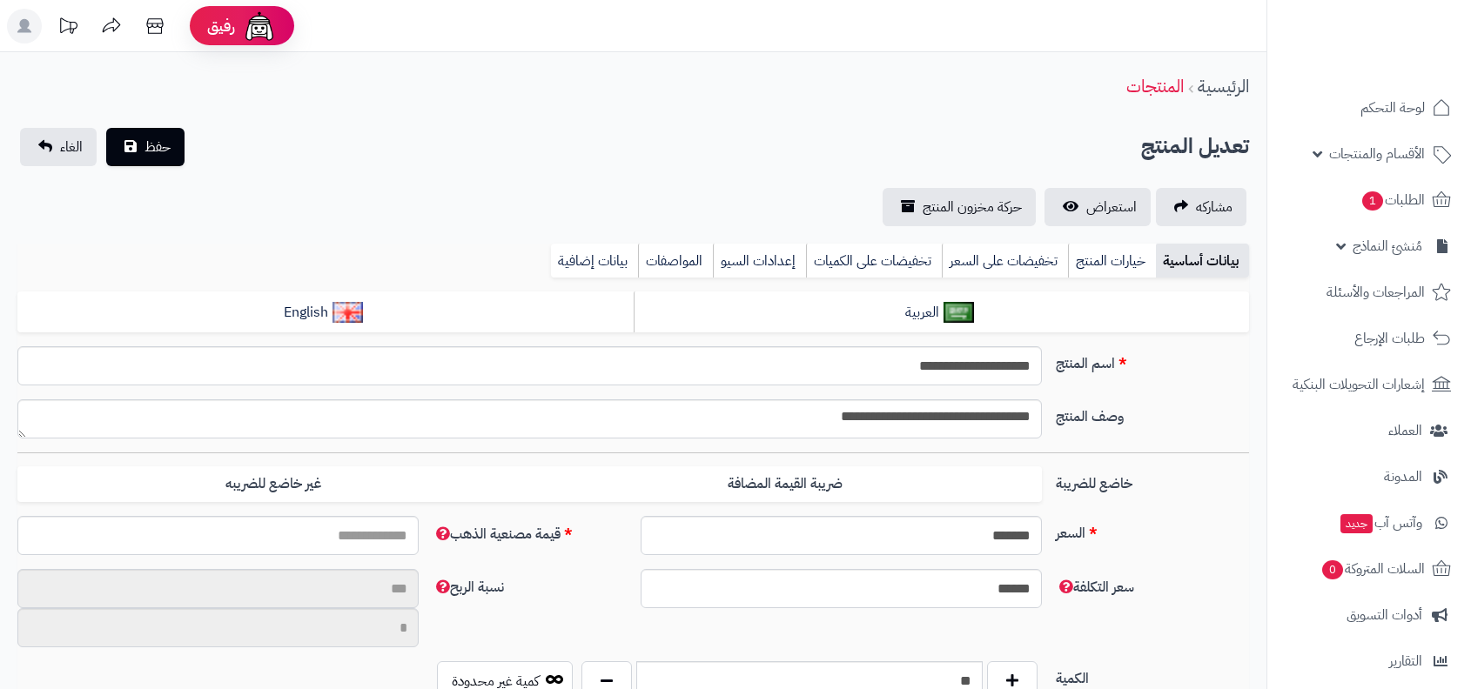
type input "*****"
type input "********"
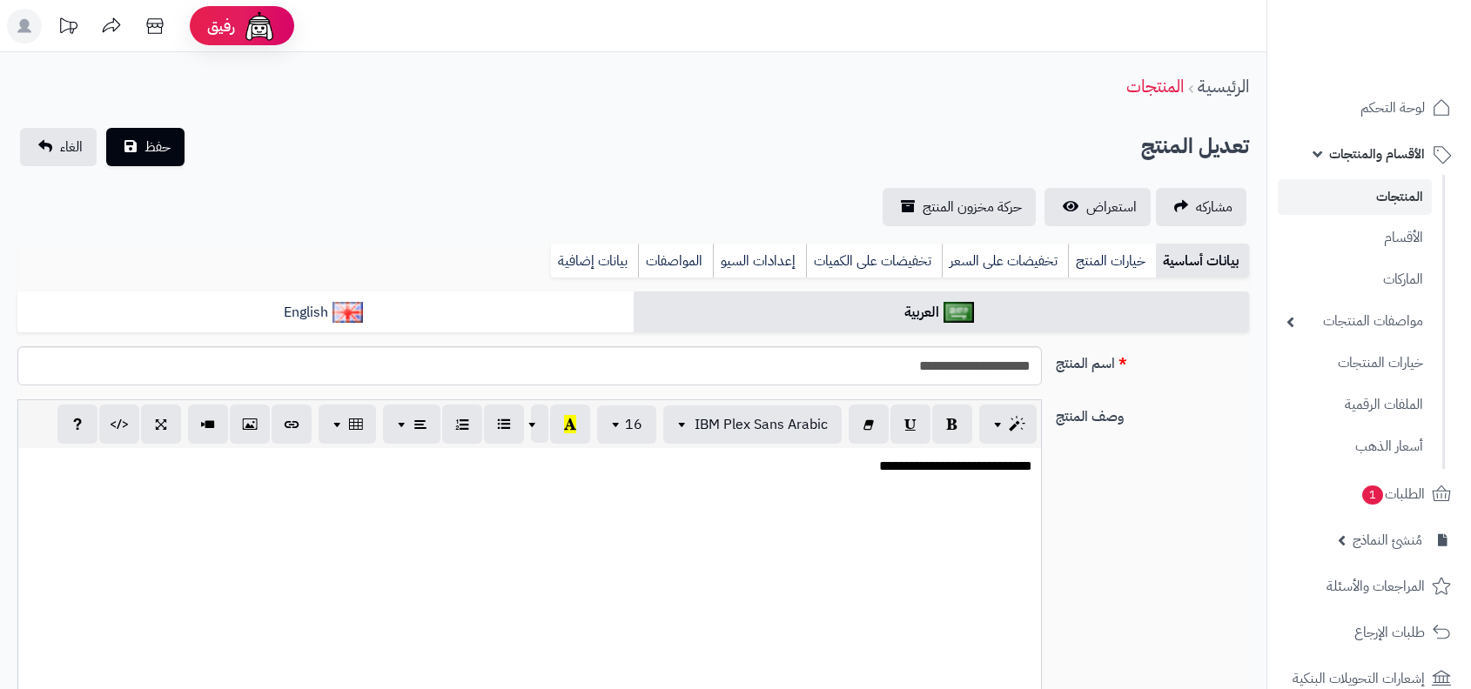
type input "*****"
click at [171, 17] on icon at bounding box center [154, 26] width 35 height 35
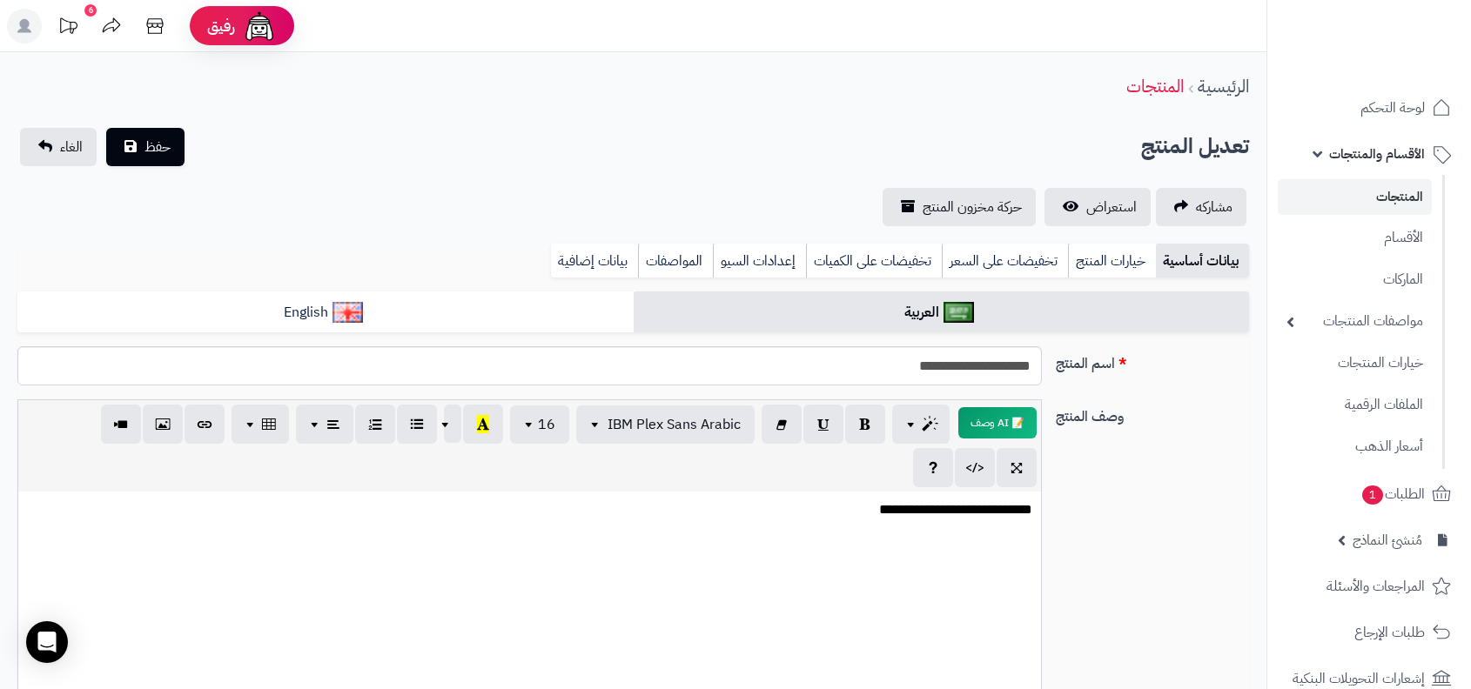
click at [1443, 188] on ul "المنتجات الأقسام الماركات مواصفات المنتجات مواصفات المنتجات أنواع المواصفات خيا…" at bounding box center [1356, 322] width 178 height 294
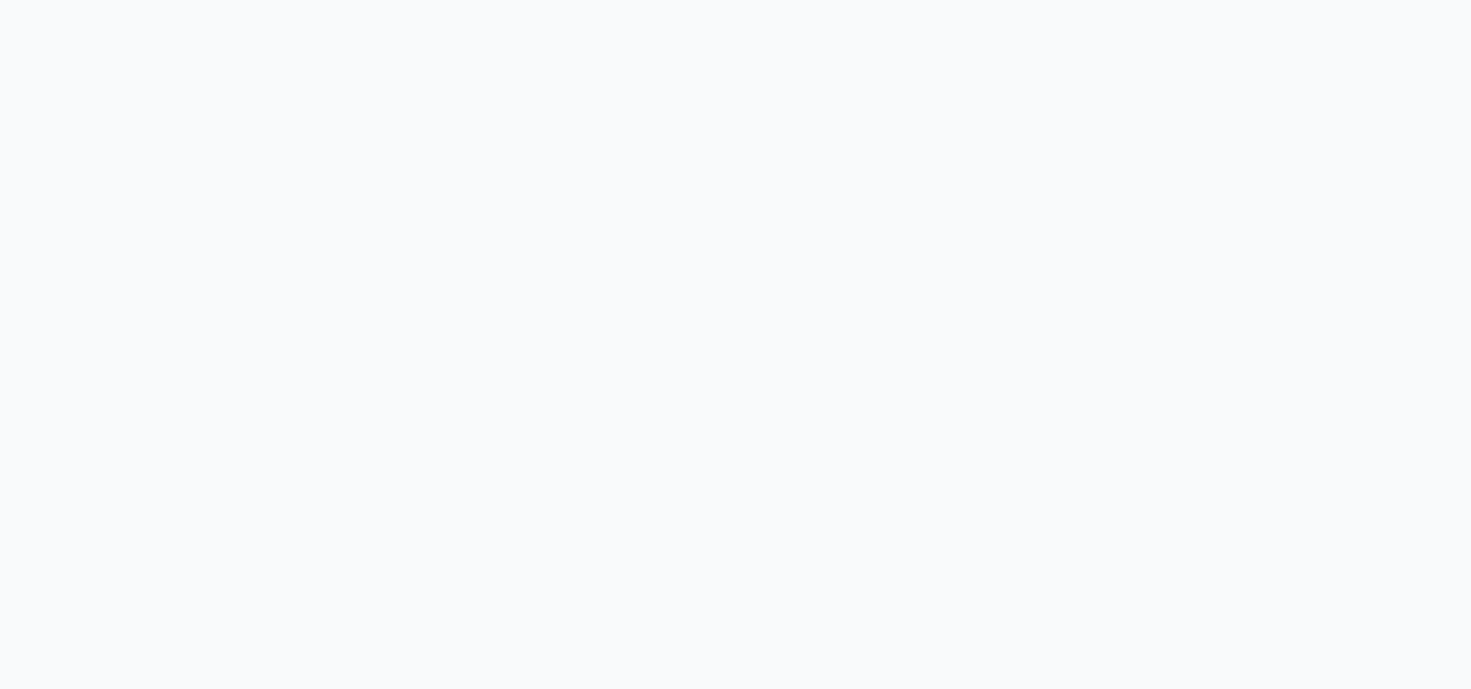
select select
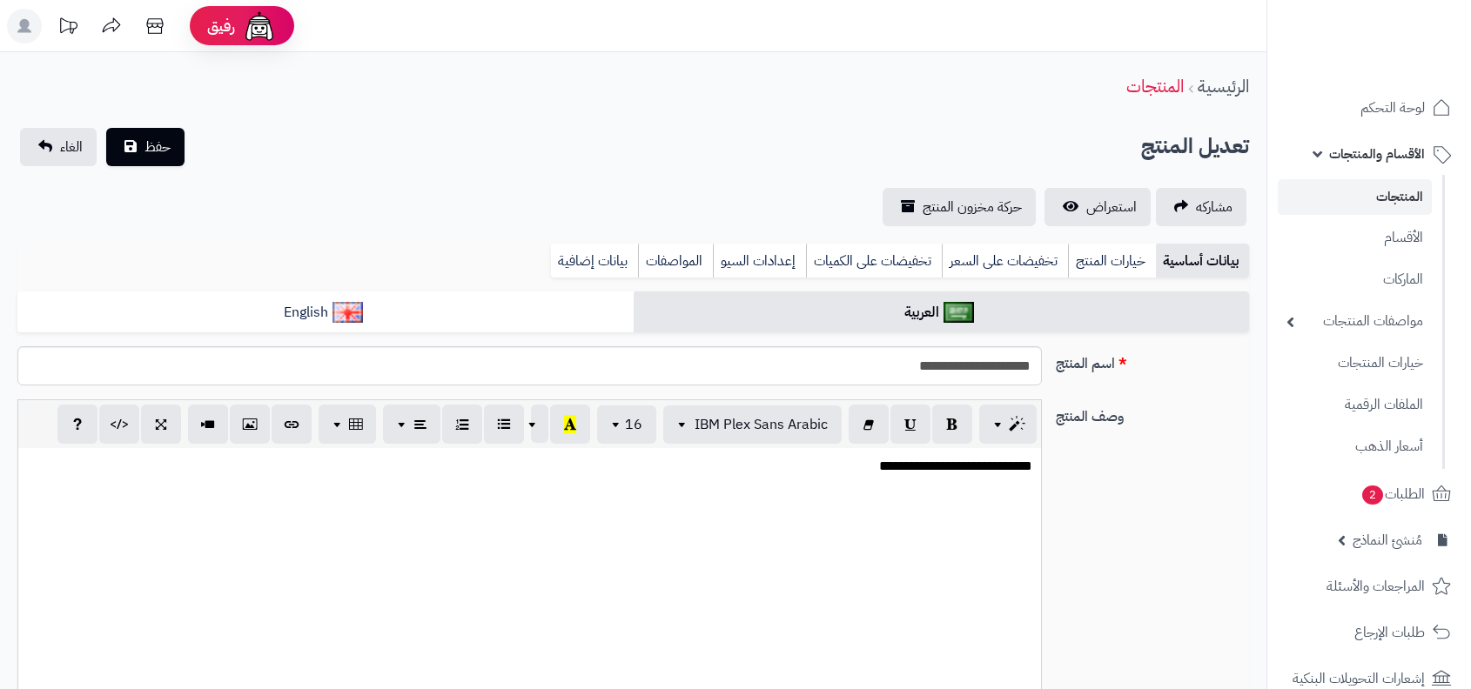
click at [1398, 144] on span "الأقسام والمنتجات" at bounding box center [1377, 154] width 96 height 24
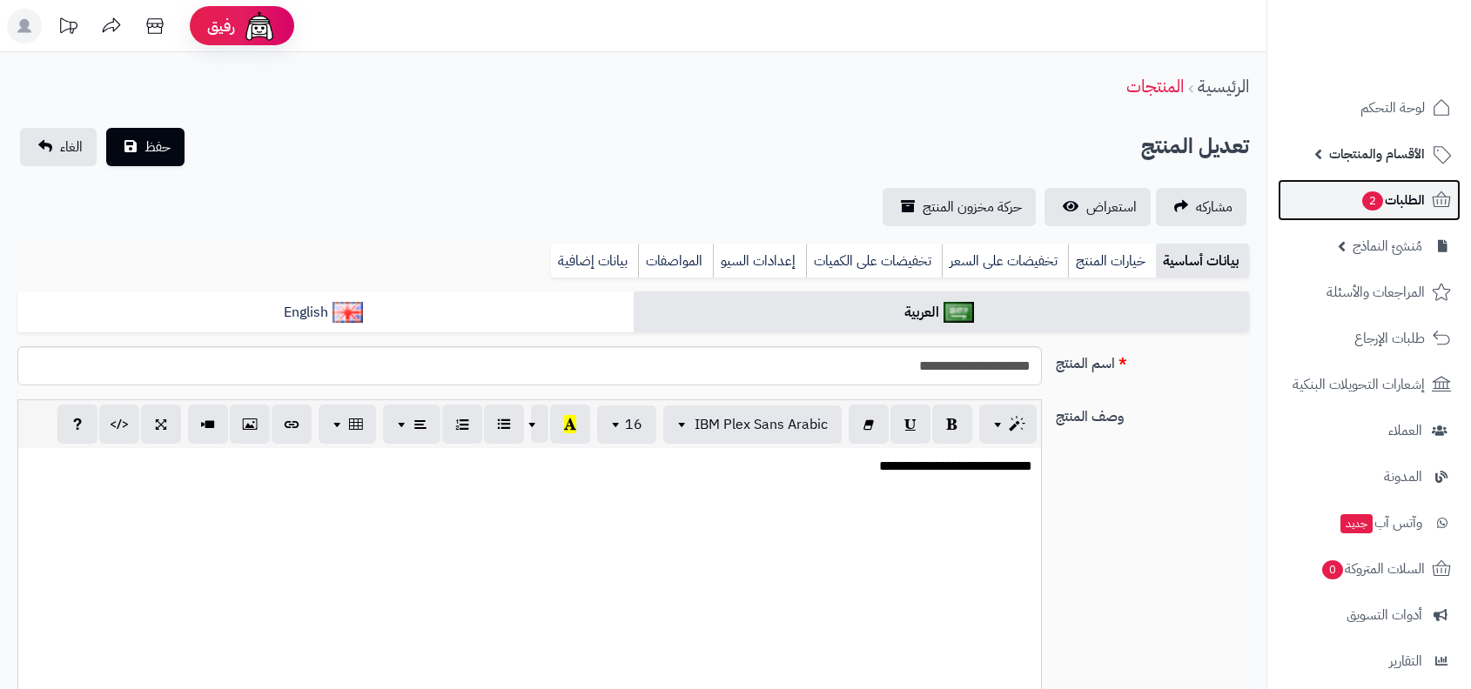
click at [1399, 220] on link "الطلبات 2" at bounding box center [1369, 200] width 183 height 42
